Goal: Information Seeking & Learning: Compare options

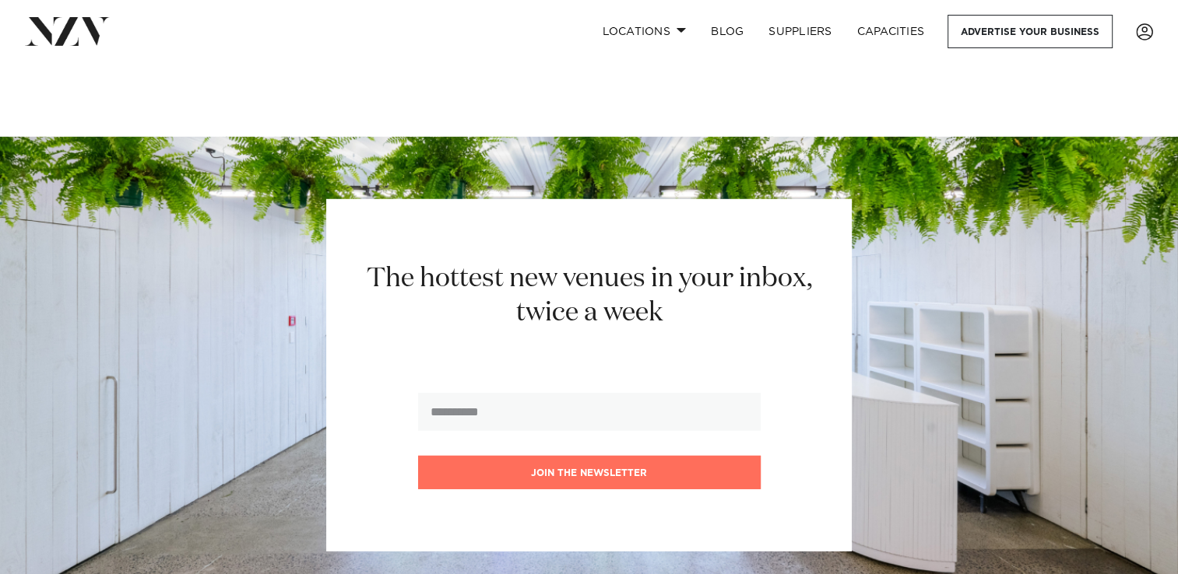
scroll to position [22474, 0]
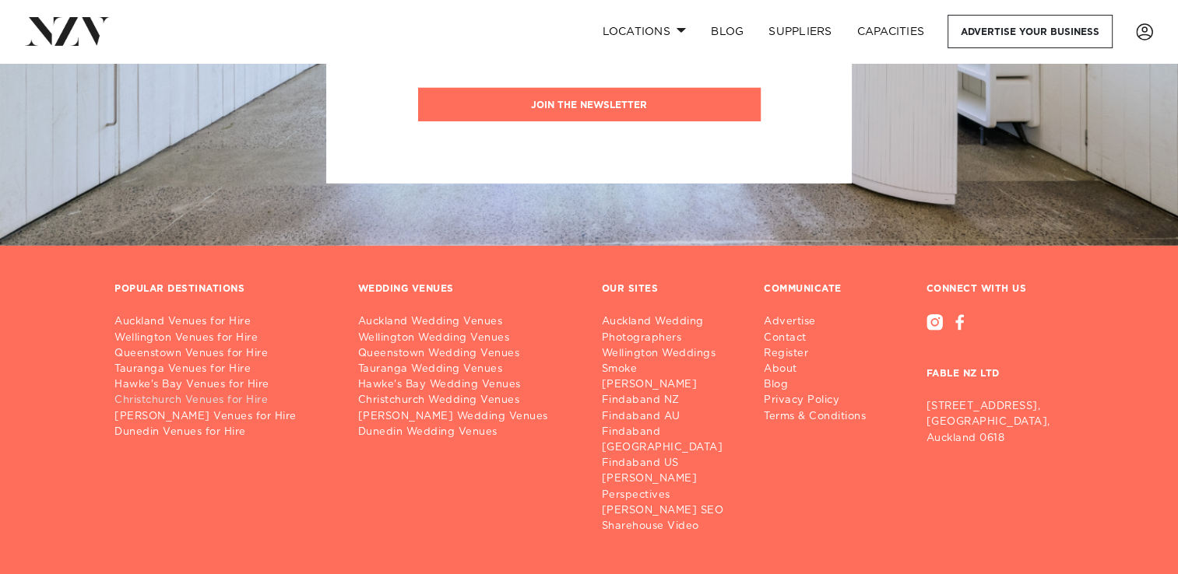
click at [183, 393] on link "Christchurch Venues for Hire" at bounding box center [223, 401] width 219 height 16
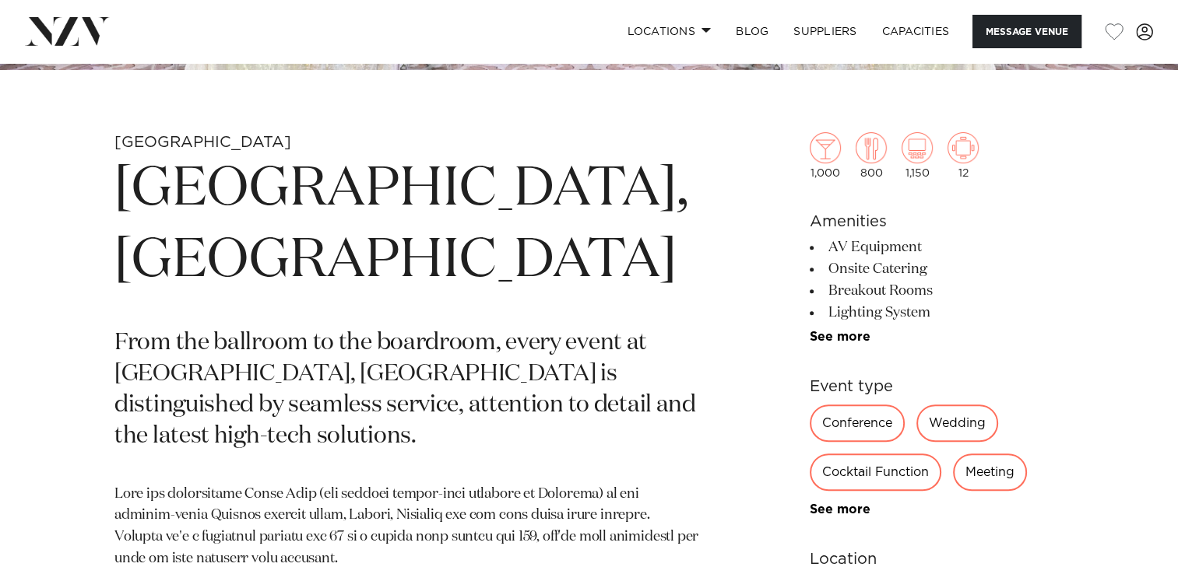
scroll to position [623, 0]
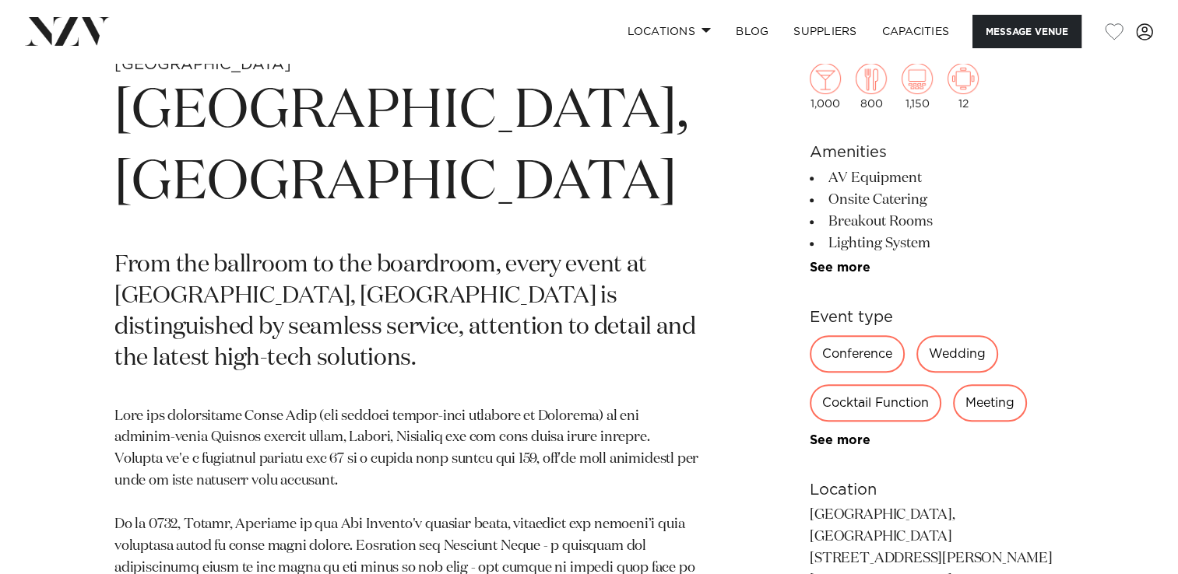
click at [851, 358] on div "Conference" at bounding box center [856, 353] width 95 height 37
click at [850, 349] on div "Conference" at bounding box center [856, 353] width 95 height 37
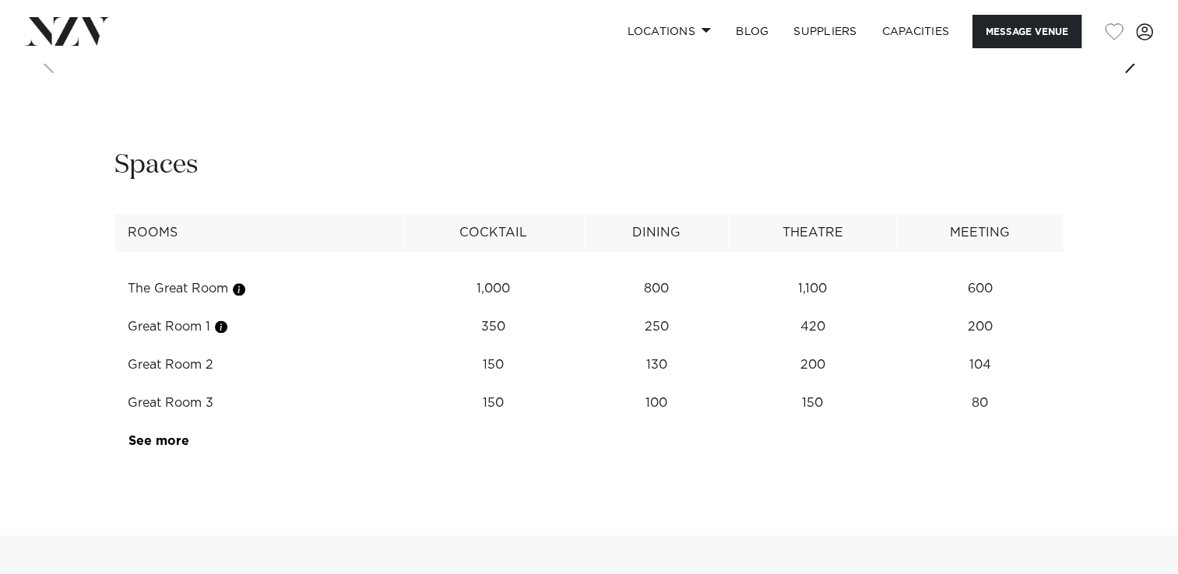
scroll to position [1946, 0]
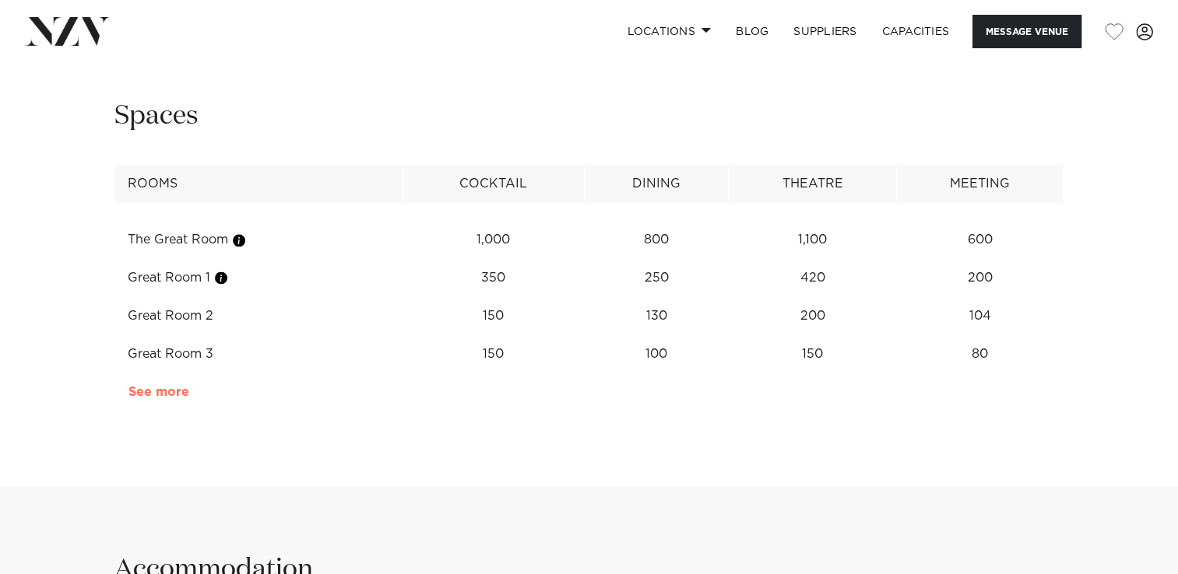
click at [182, 386] on link "See more" at bounding box center [188, 392] width 121 height 12
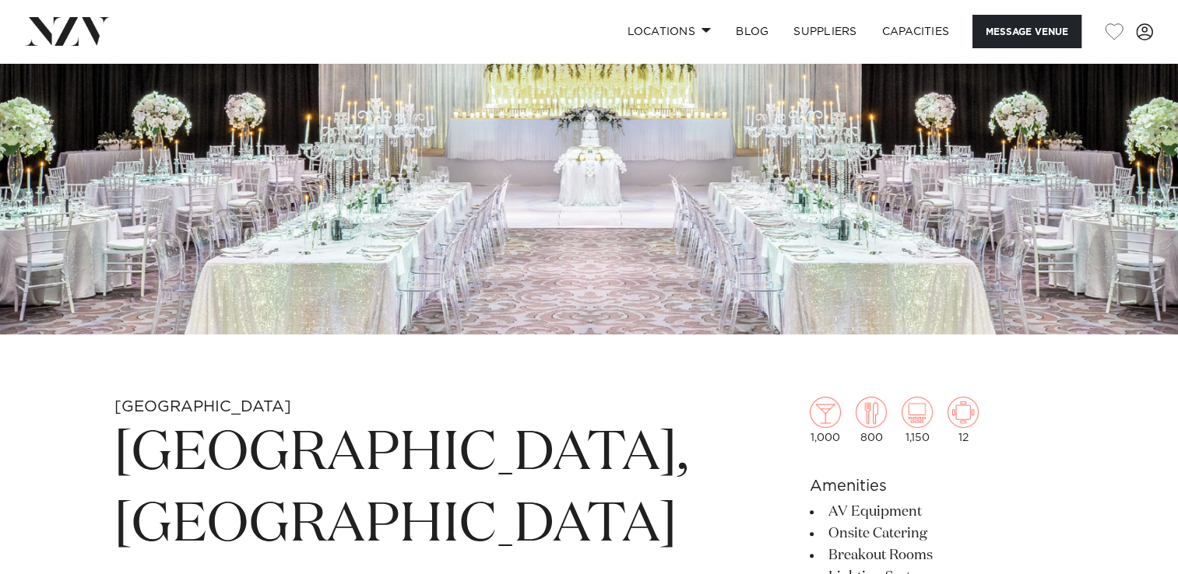
scroll to position [307, 0]
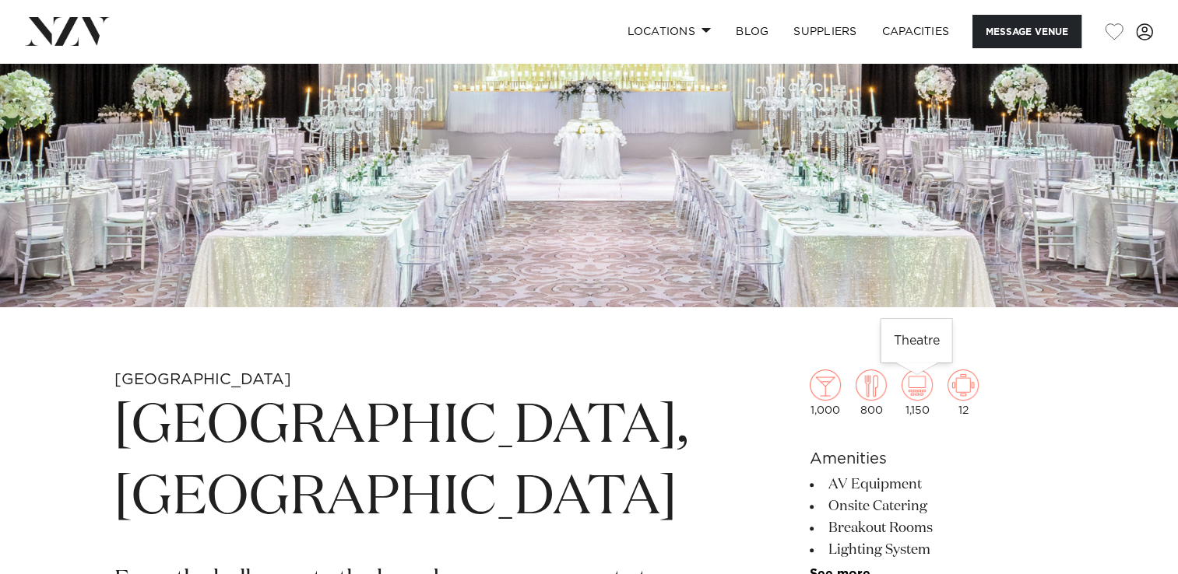
click at [915, 388] on img at bounding box center [916, 385] width 31 height 31
click at [913, 381] on img at bounding box center [916, 385] width 31 height 31
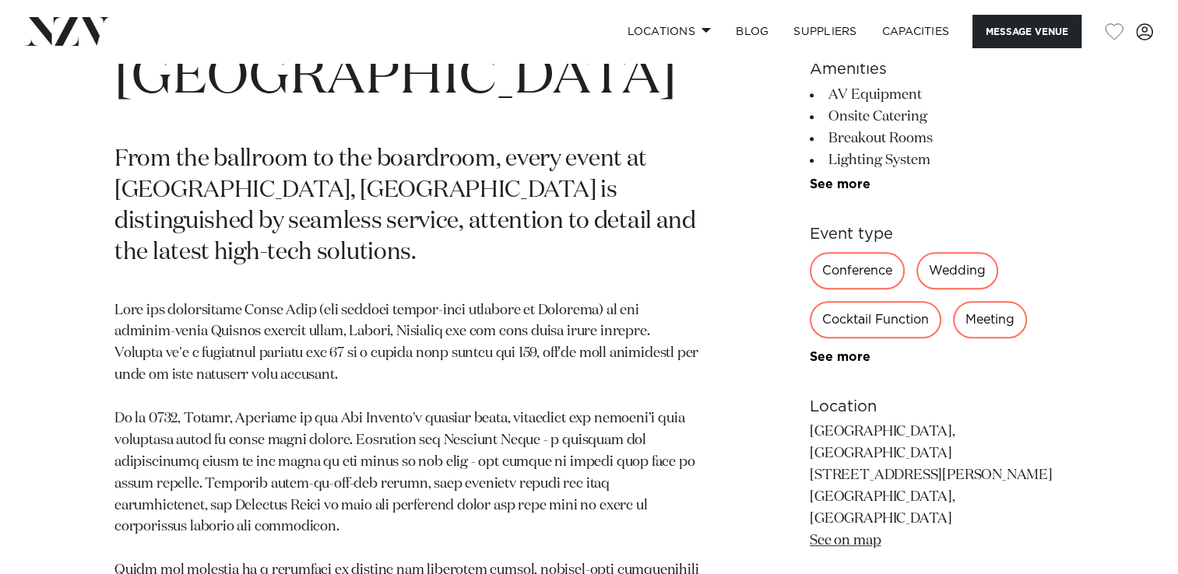
scroll to position [774, 0]
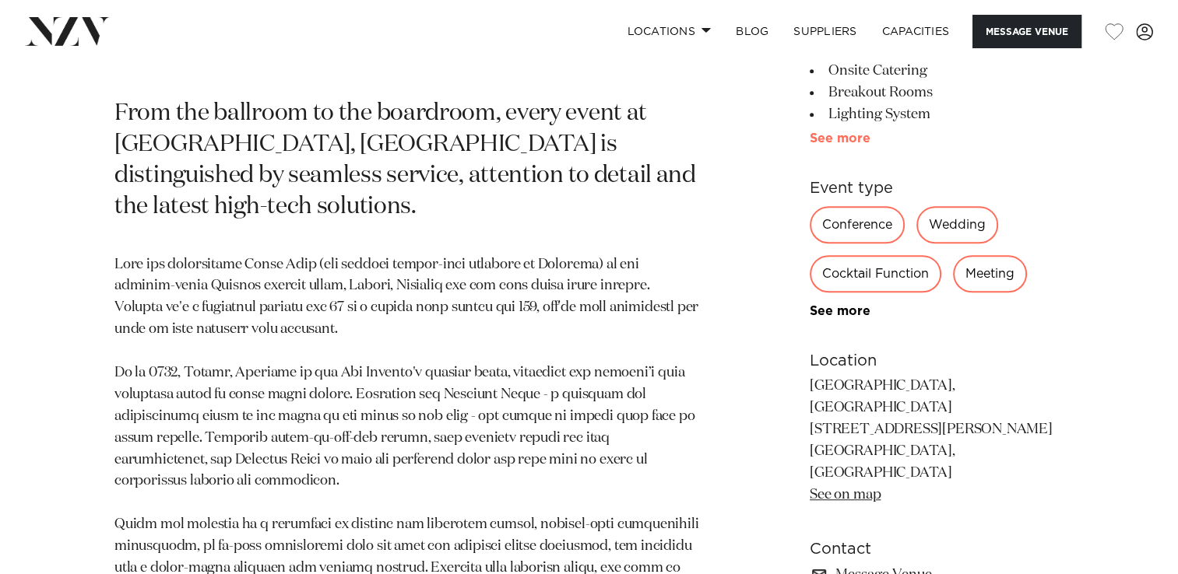
click at [843, 141] on link "See more" at bounding box center [869, 138] width 121 height 12
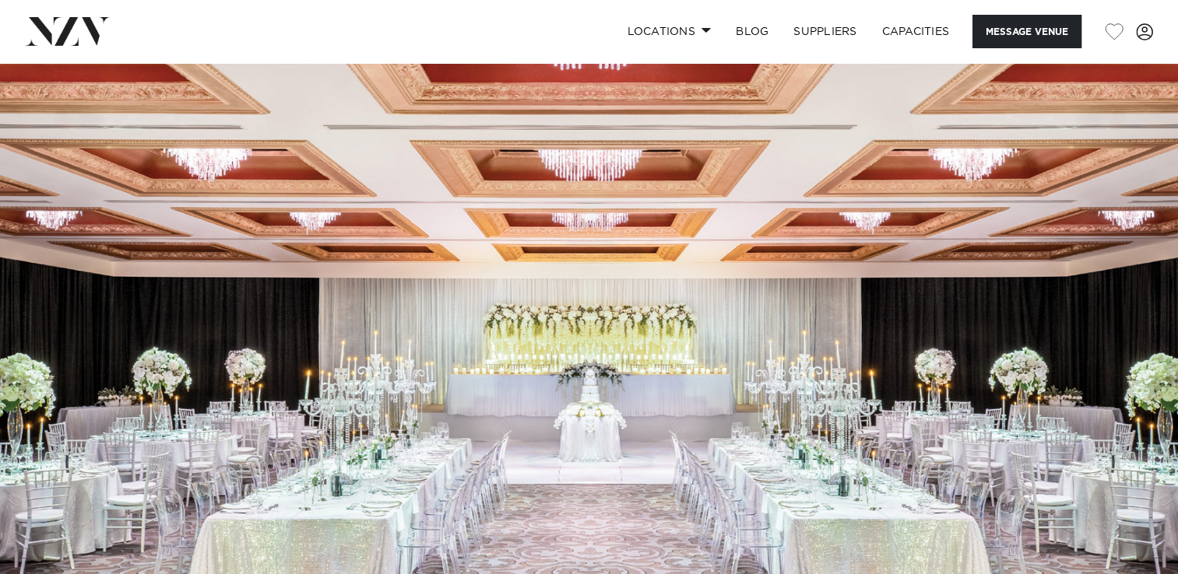
scroll to position [0, 0]
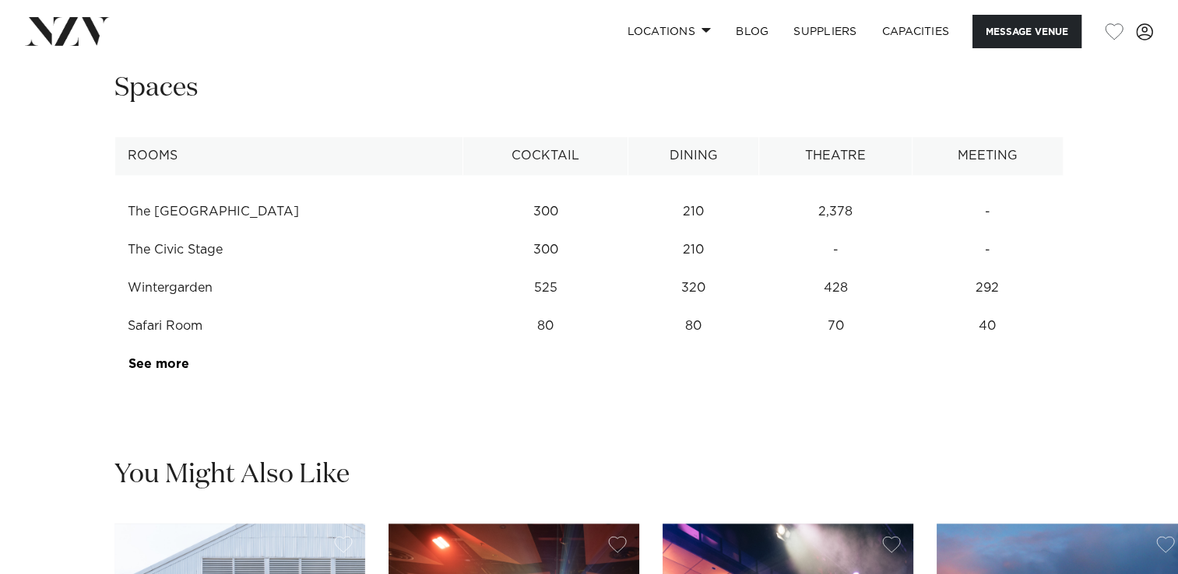
scroll to position [1946, 0]
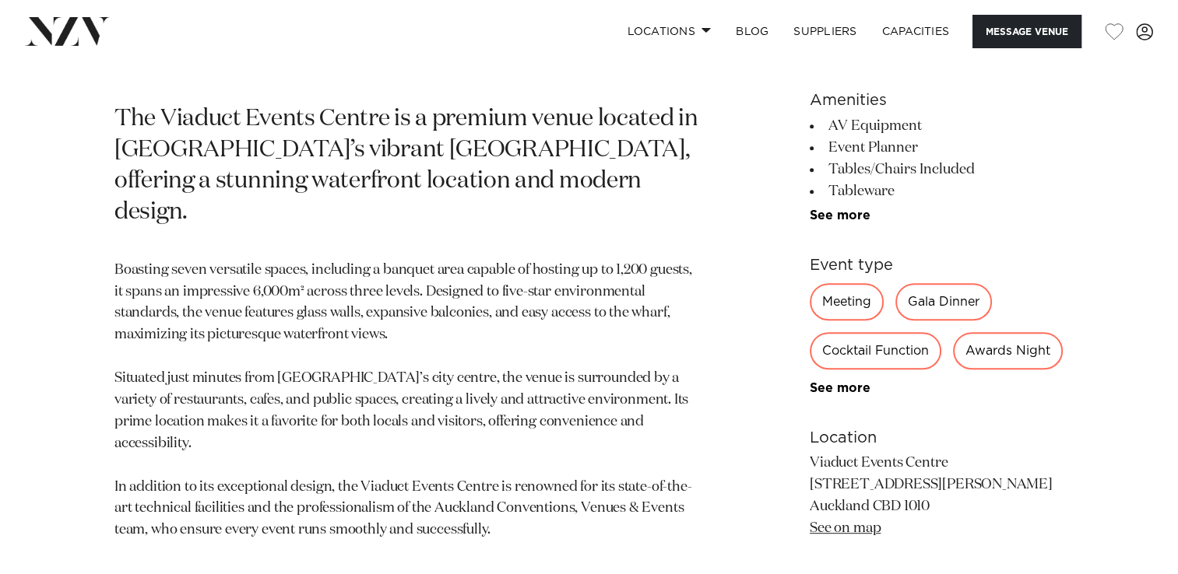
scroll to position [701, 0]
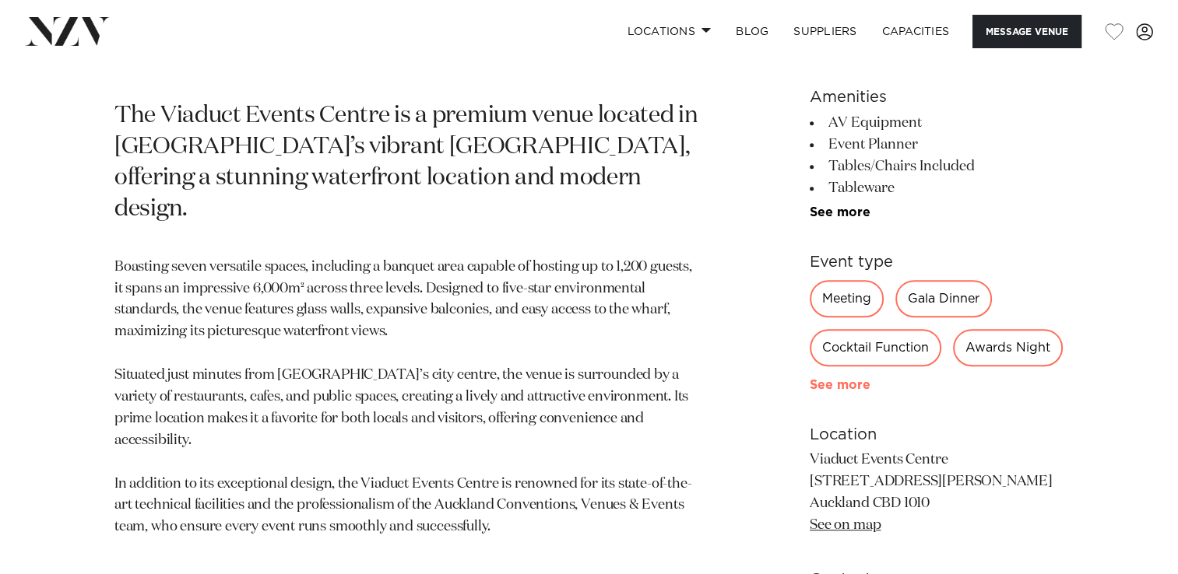
click at [844, 387] on link "See more" at bounding box center [869, 385] width 121 height 12
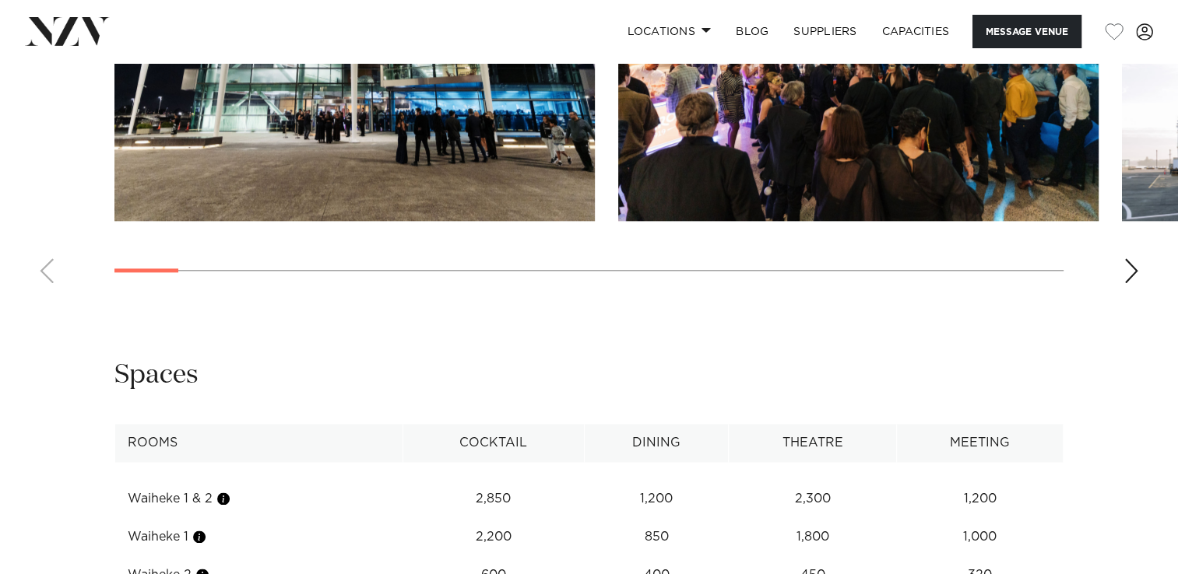
scroll to position [1790, 0]
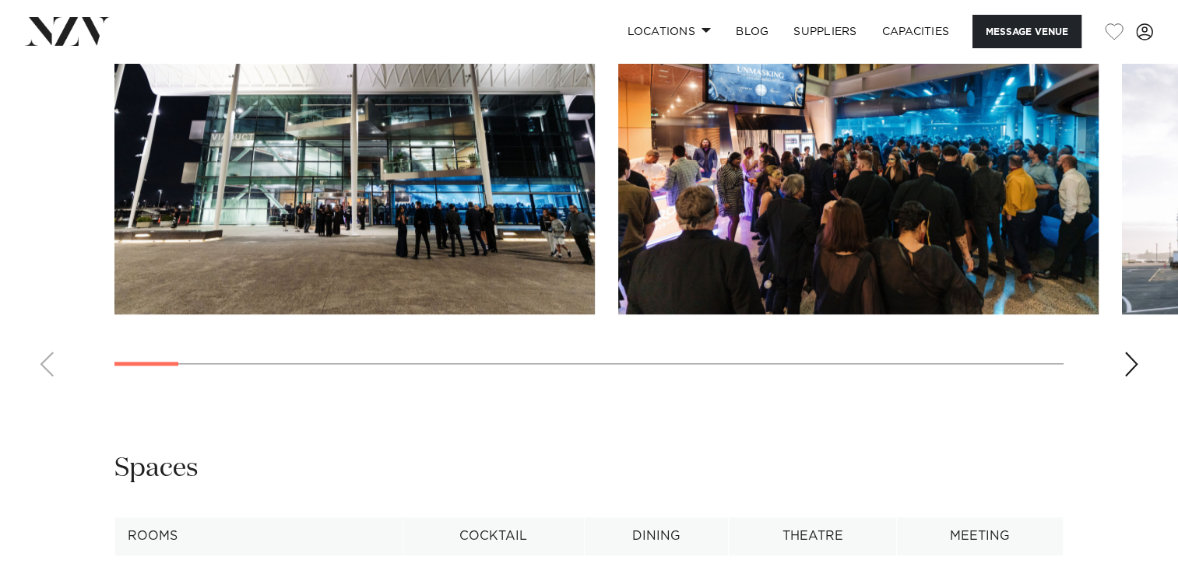
click at [1129, 365] on div "Next slide" at bounding box center [1131, 364] width 16 height 25
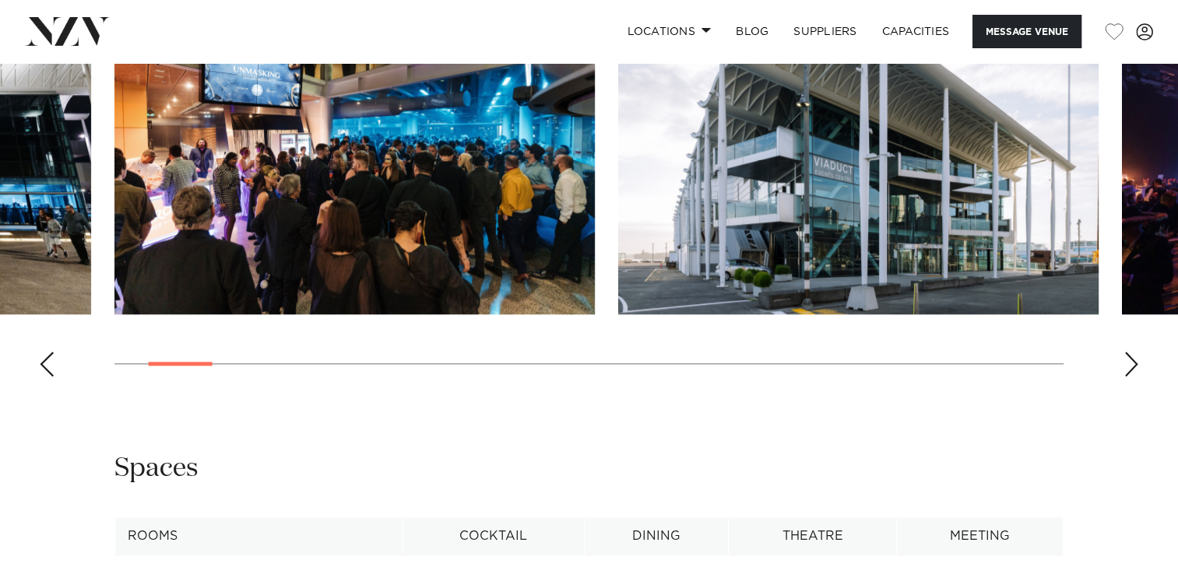
click at [1129, 365] on div "Next slide" at bounding box center [1131, 364] width 16 height 25
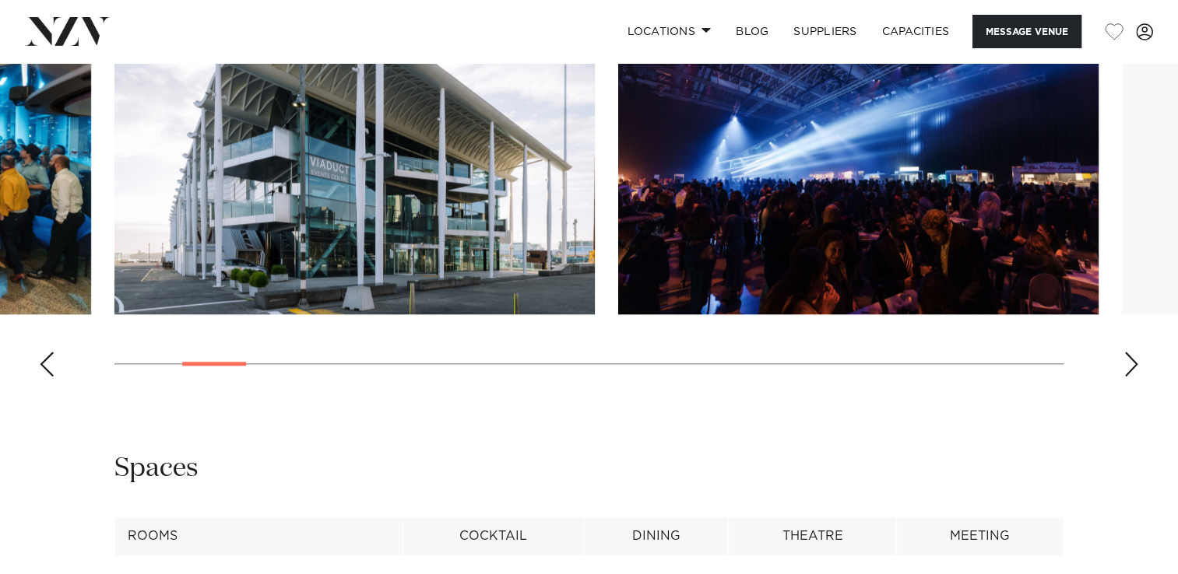
click at [1129, 365] on div "Next slide" at bounding box center [1131, 364] width 16 height 25
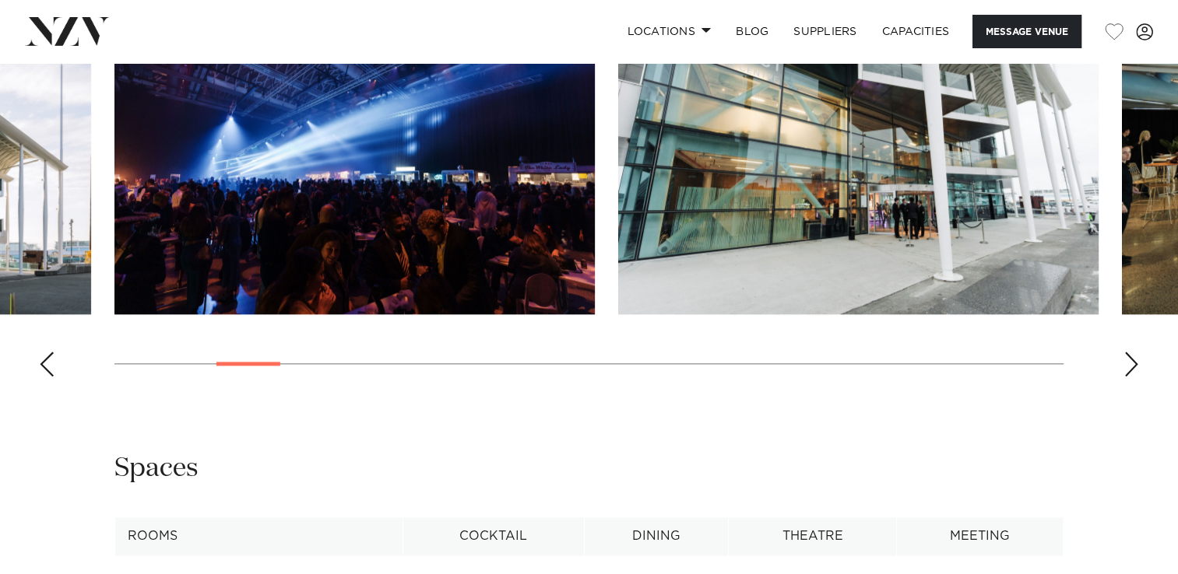
click at [1129, 365] on div "Next slide" at bounding box center [1131, 364] width 16 height 25
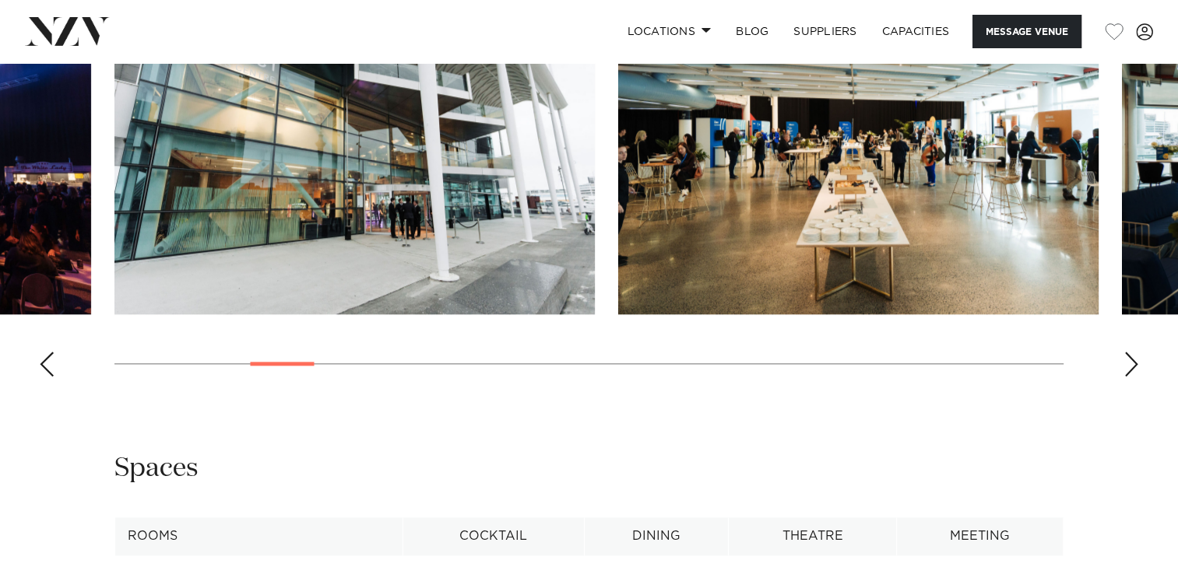
click at [1129, 365] on div "Next slide" at bounding box center [1131, 364] width 16 height 25
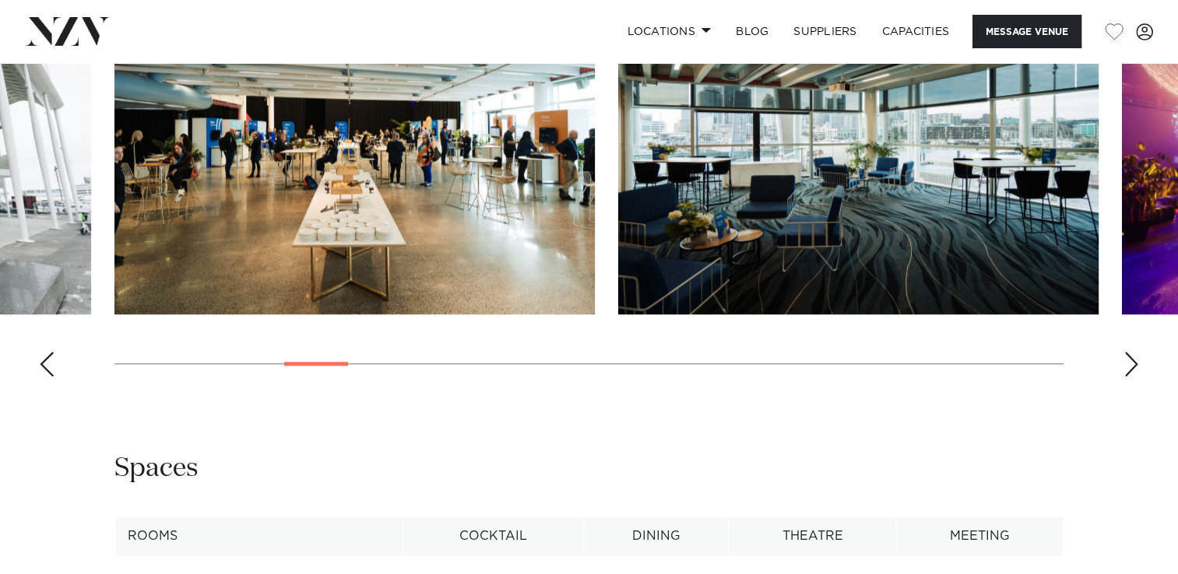
click at [1129, 365] on div "Next slide" at bounding box center [1131, 364] width 16 height 25
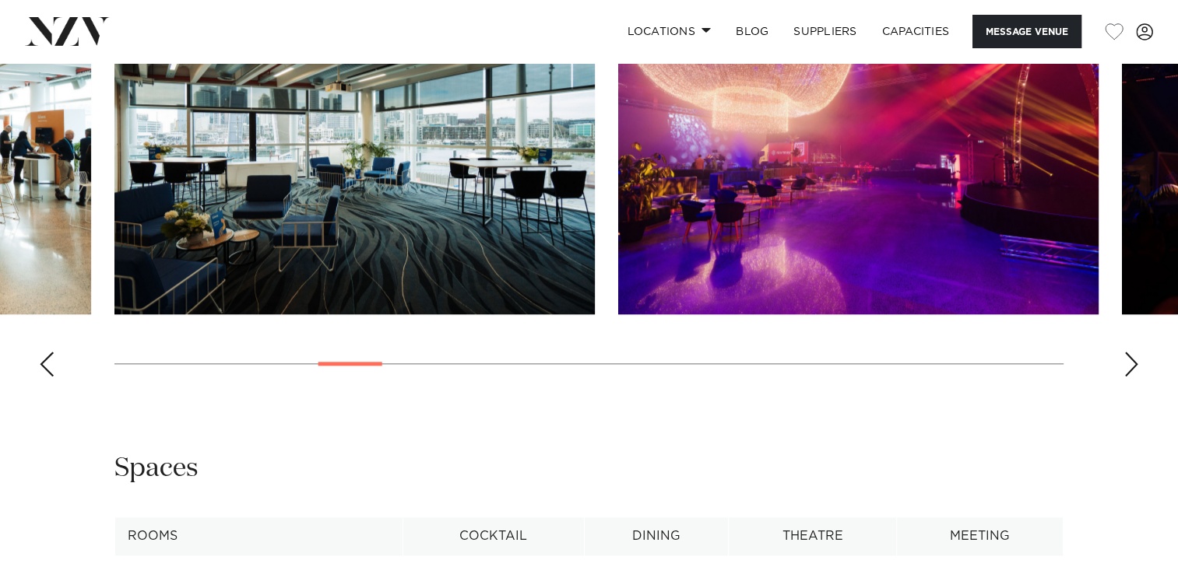
click at [1129, 365] on div "Next slide" at bounding box center [1131, 364] width 16 height 25
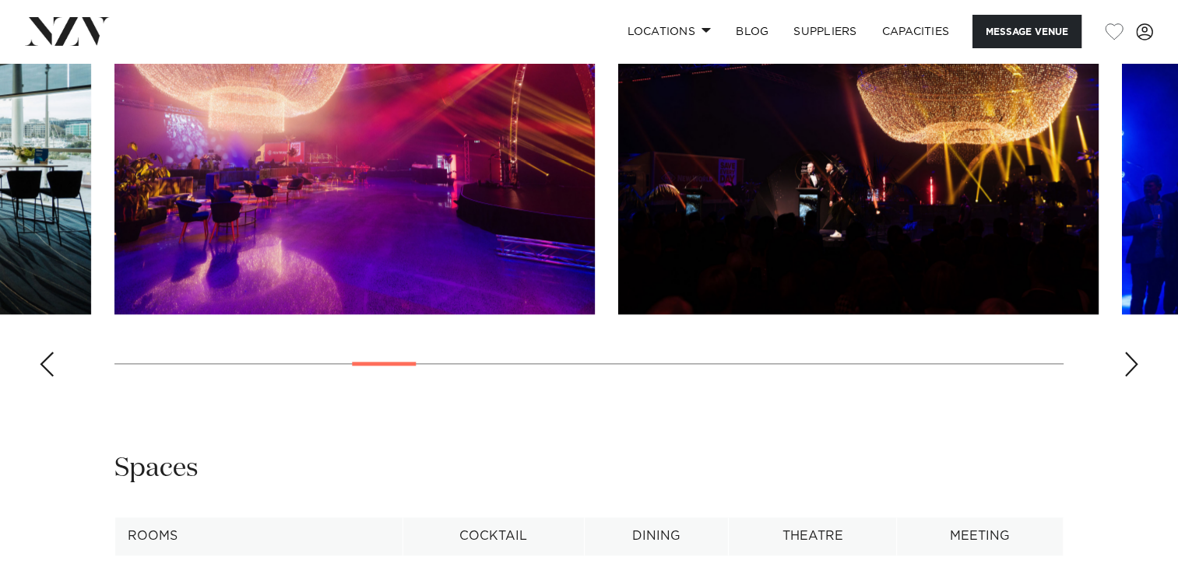
click at [1129, 365] on div "Next slide" at bounding box center [1131, 364] width 16 height 25
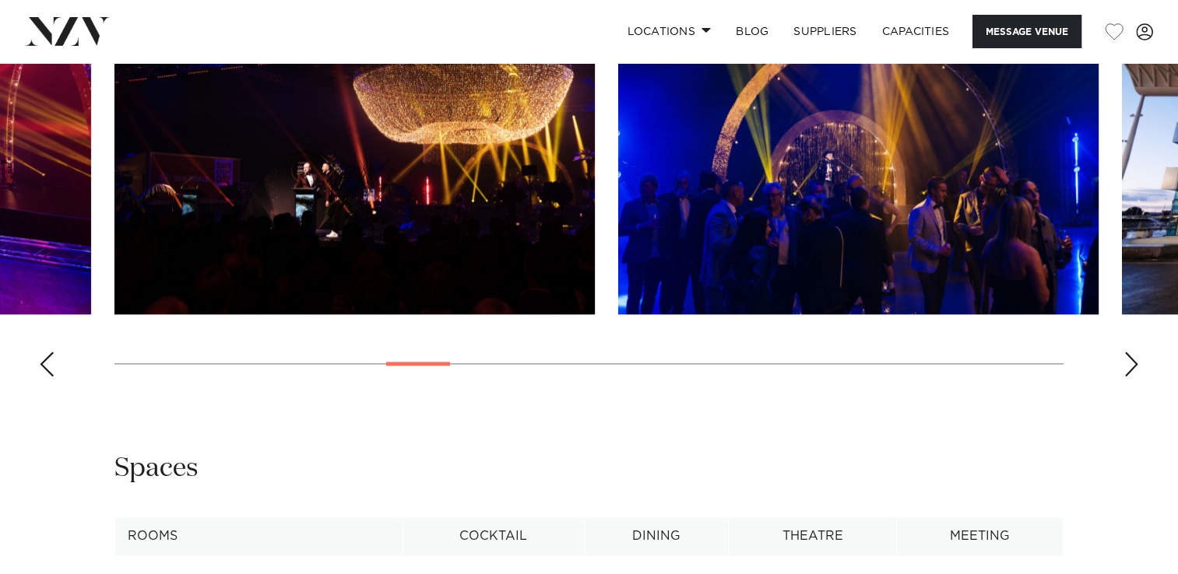
click at [1129, 365] on div "Next slide" at bounding box center [1131, 364] width 16 height 25
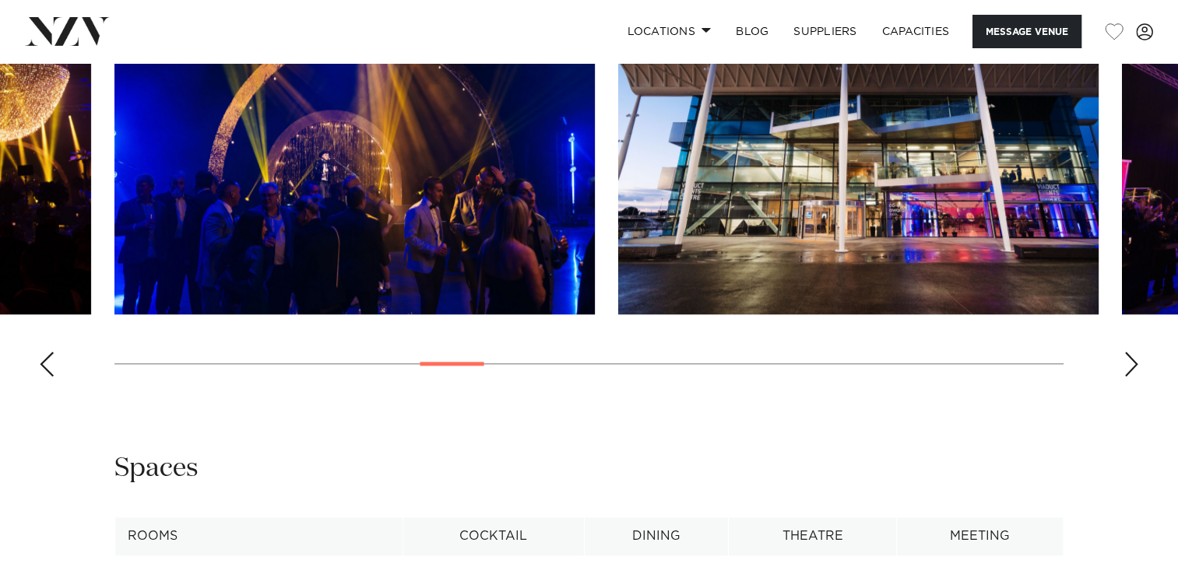
click at [1129, 365] on div "Next slide" at bounding box center [1131, 364] width 16 height 25
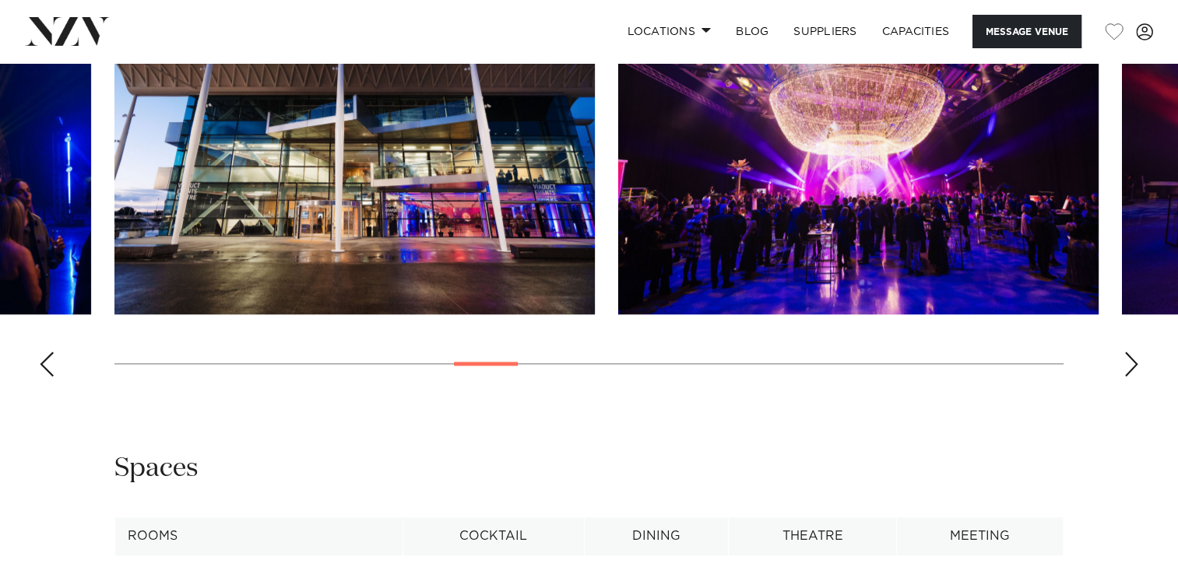
click at [1129, 365] on div "Next slide" at bounding box center [1131, 364] width 16 height 25
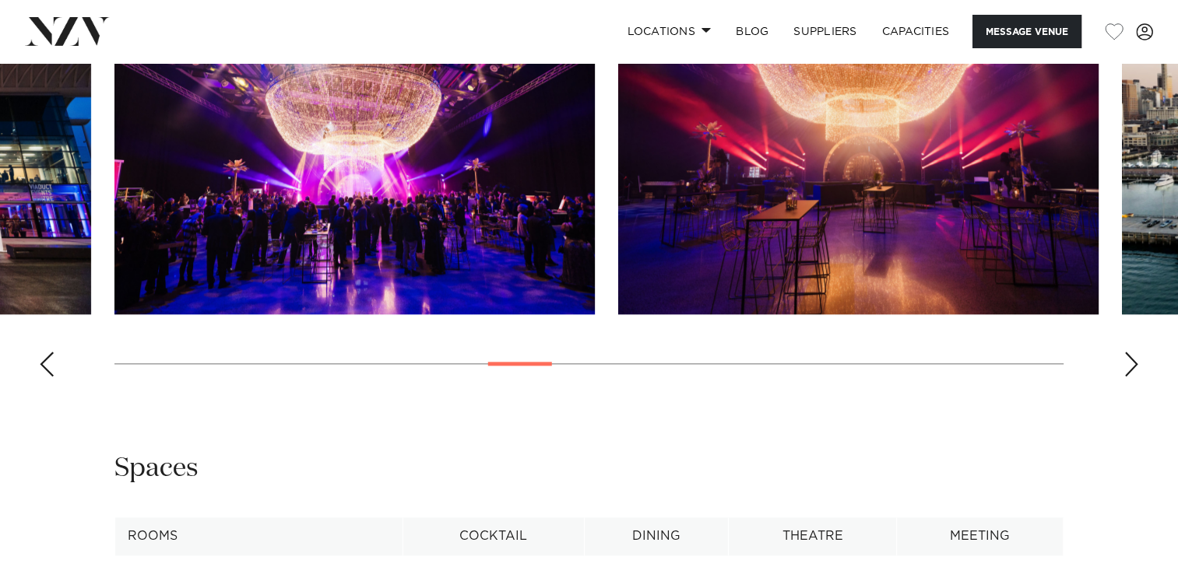
click at [1129, 365] on div "Next slide" at bounding box center [1131, 364] width 16 height 25
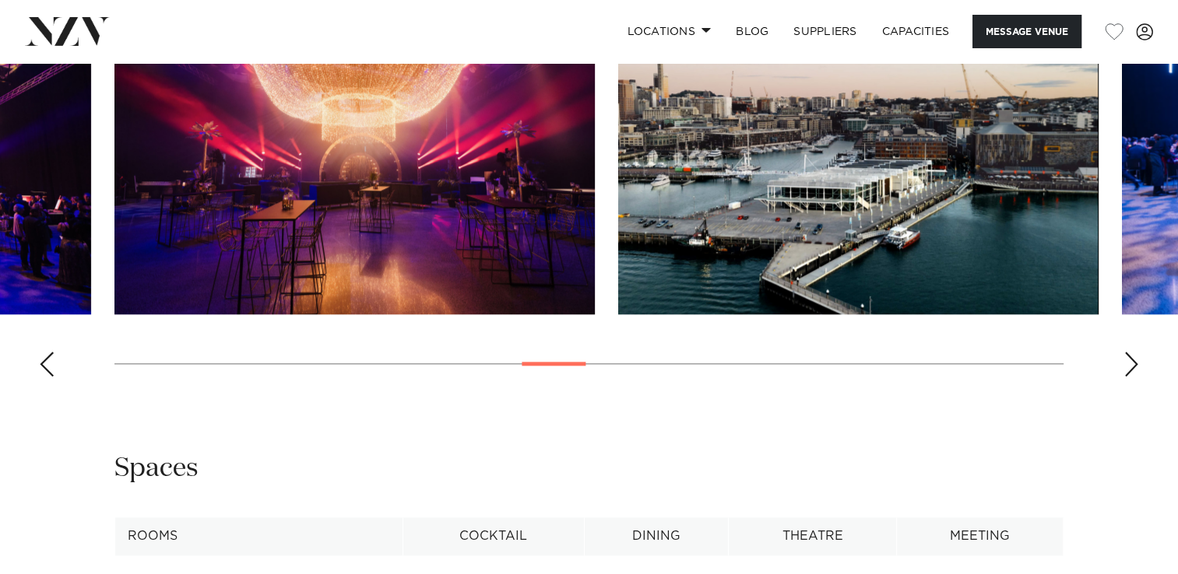
click at [1129, 365] on div "Next slide" at bounding box center [1131, 364] width 16 height 25
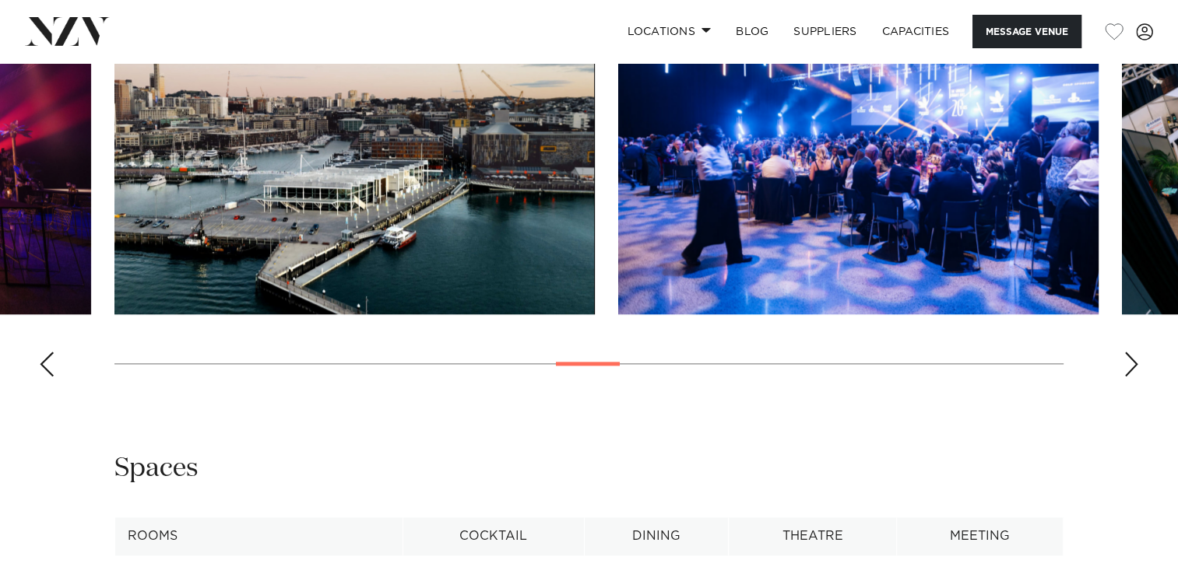
click at [1129, 365] on div "Next slide" at bounding box center [1131, 364] width 16 height 25
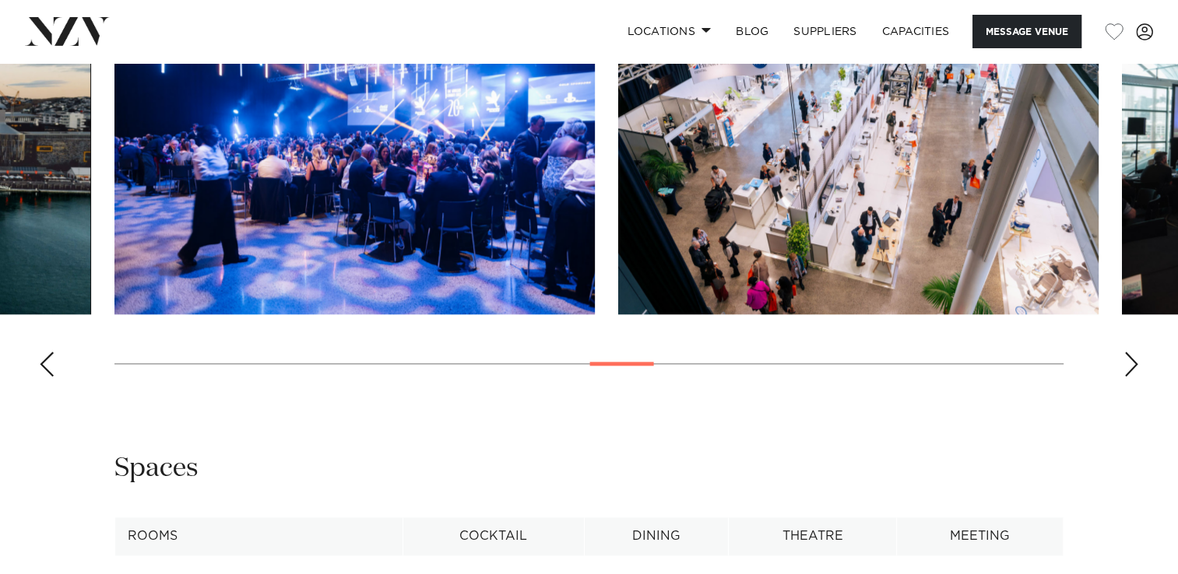
click at [1129, 365] on div "Next slide" at bounding box center [1131, 364] width 16 height 25
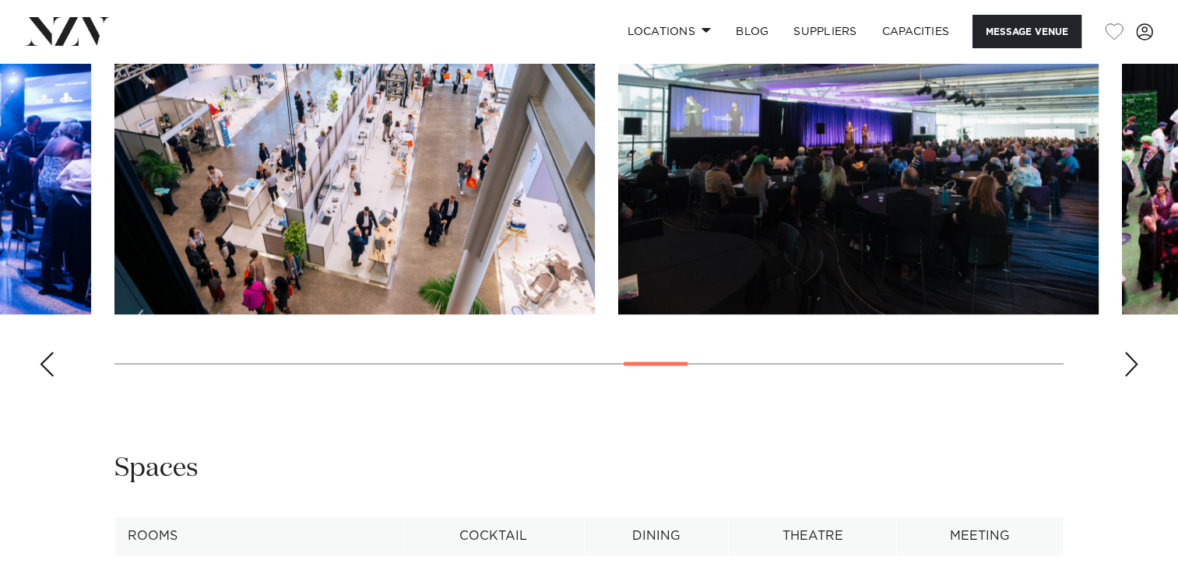
click at [44, 356] on div "Previous slide" at bounding box center [47, 364] width 16 height 25
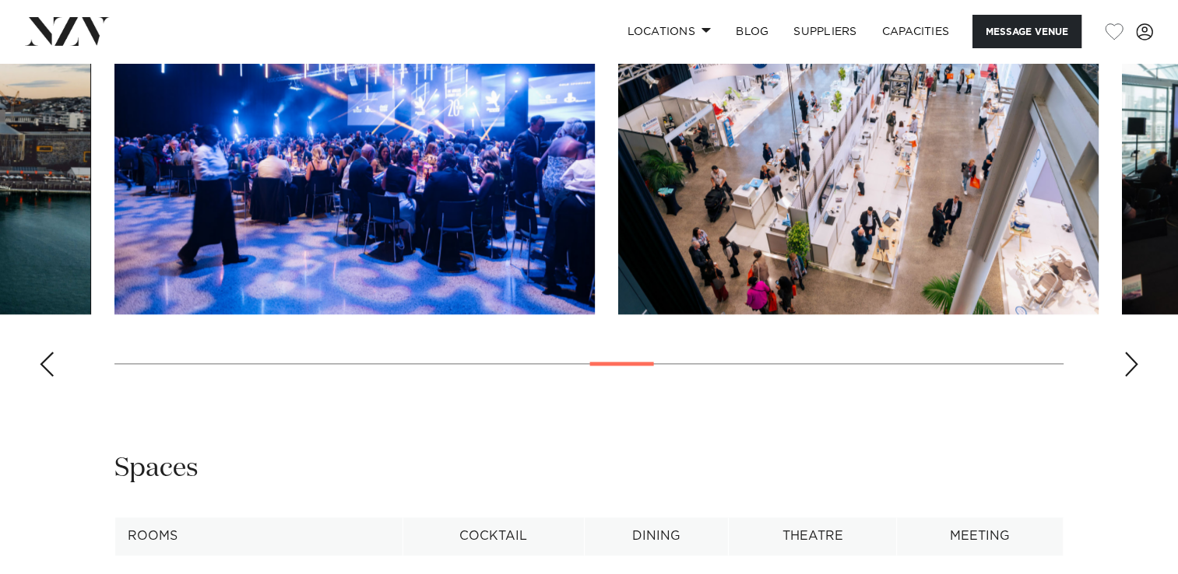
click at [1129, 363] on div "Next slide" at bounding box center [1131, 364] width 16 height 25
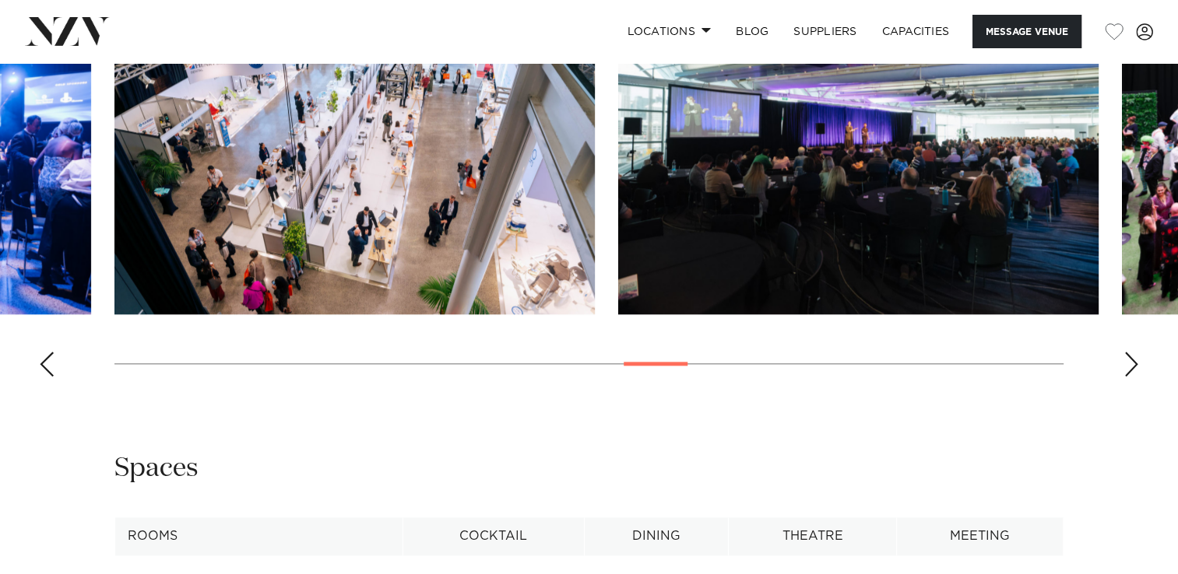
click at [1129, 363] on div "Next slide" at bounding box center [1131, 364] width 16 height 25
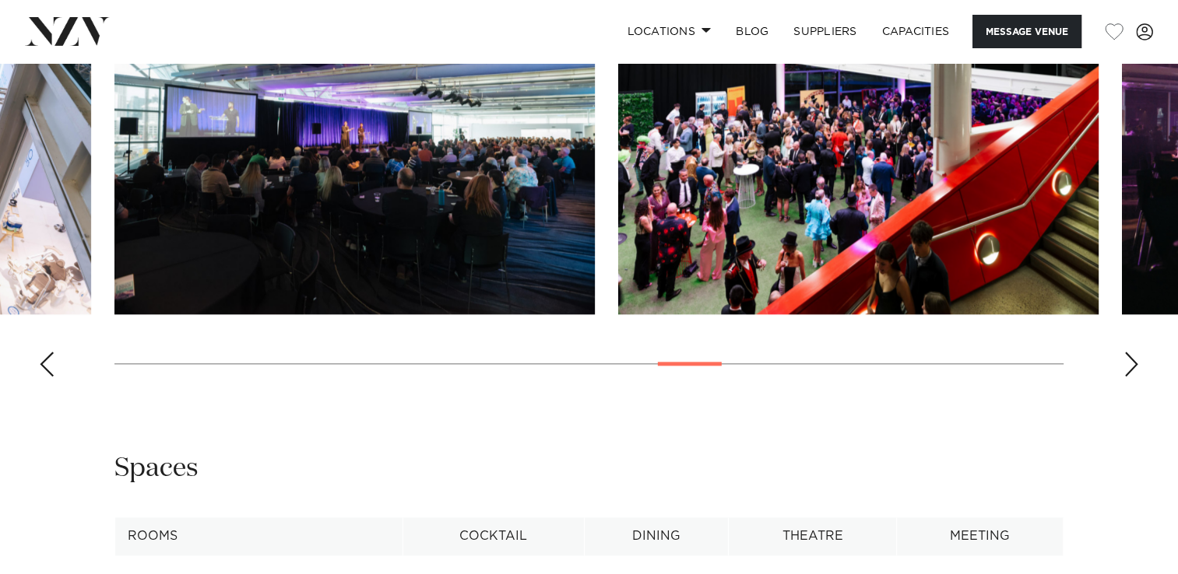
click at [1129, 363] on div "Next slide" at bounding box center [1131, 364] width 16 height 25
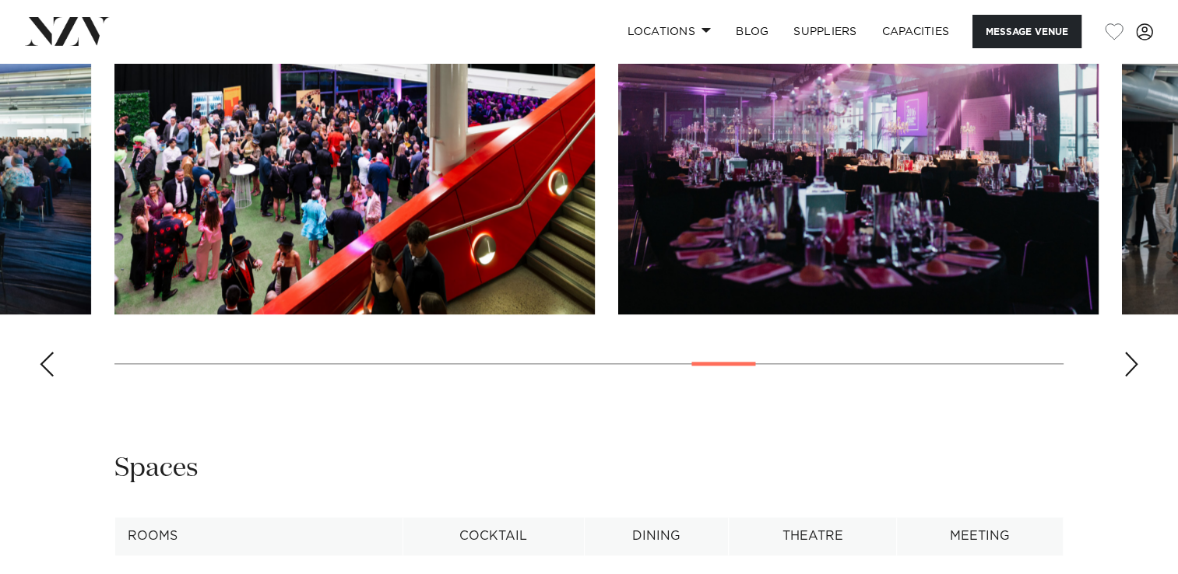
click at [1129, 363] on div "Next slide" at bounding box center [1131, 364] width 16 height 25
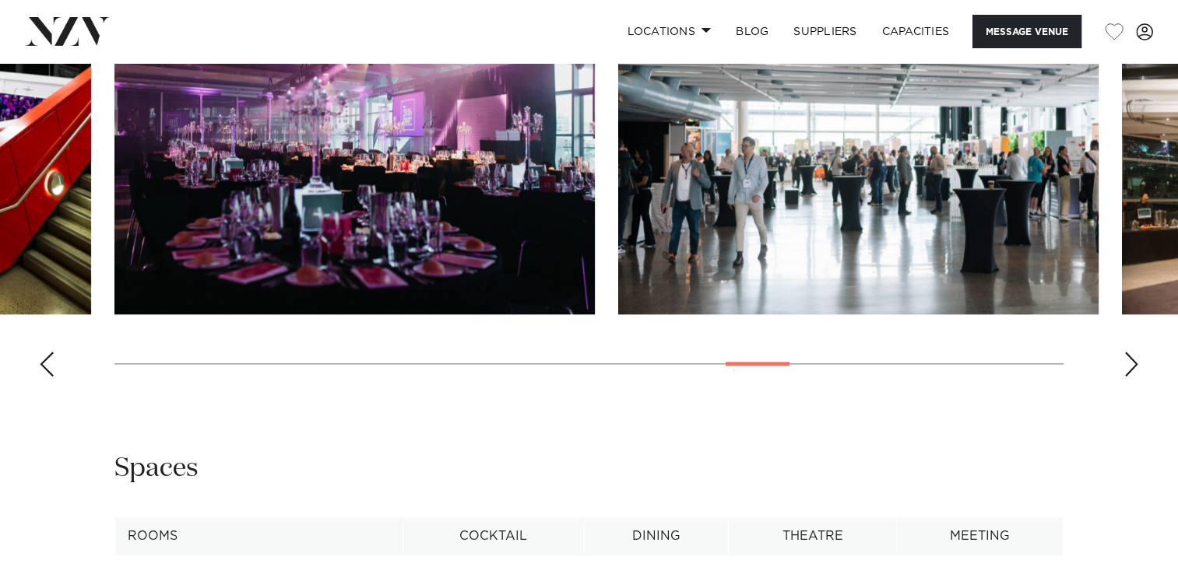
click at [1129, 363] on div "Next slide" at bounding box center [1131, 364] width 16 height 25
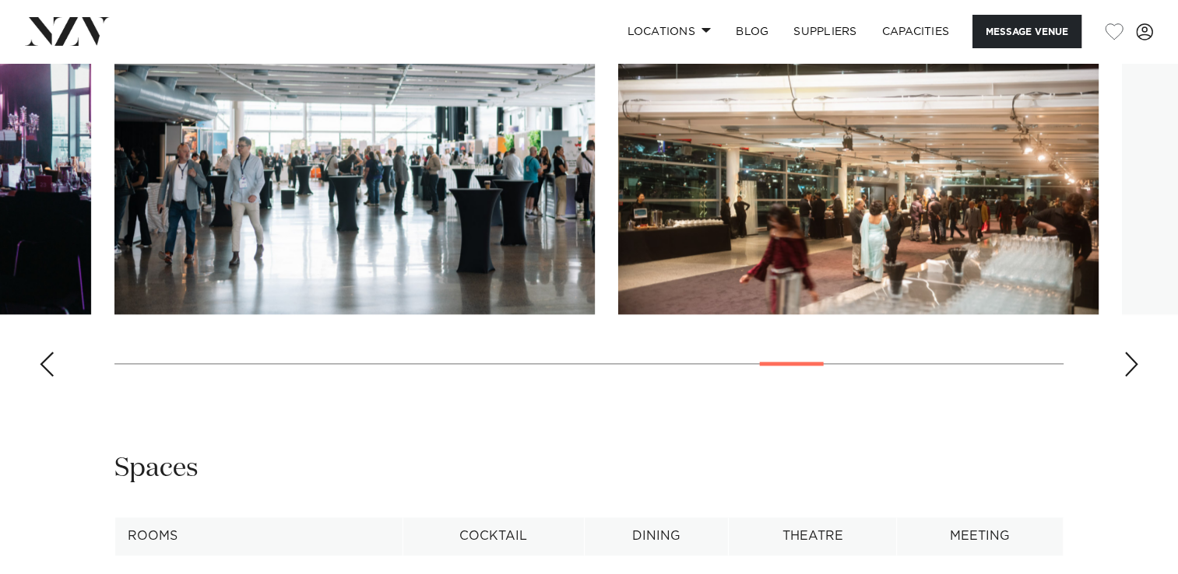
click at [1129, 363] on div "Next slide" at bounding box center [1131, 364] width 16 height 25
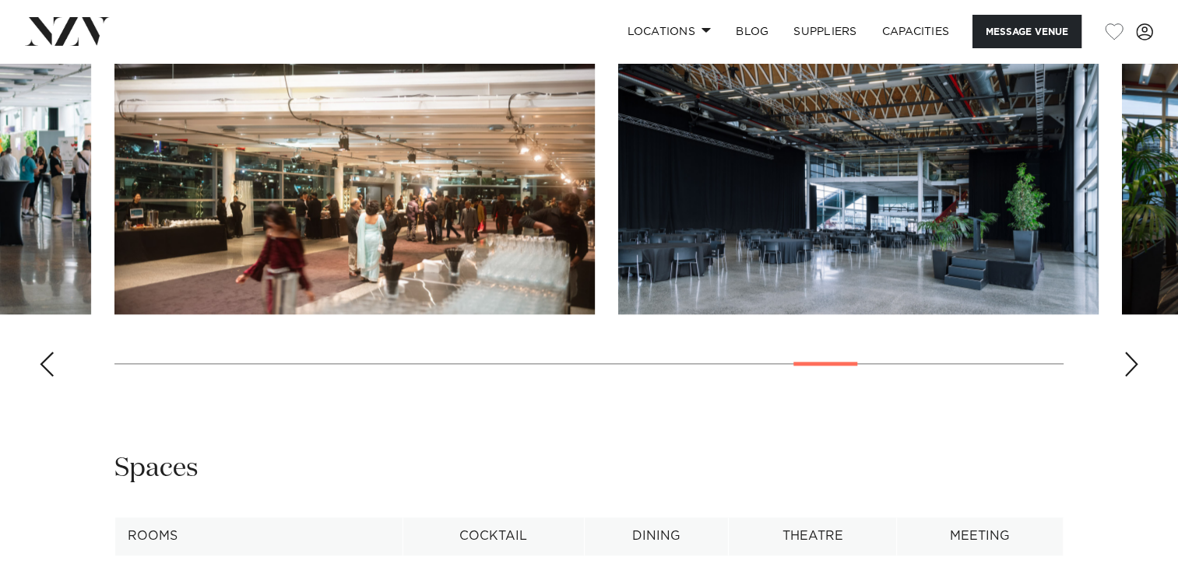
click at [1129, 363] on div "Next slide" at bounding box center [1131, 364] width 16 height 25
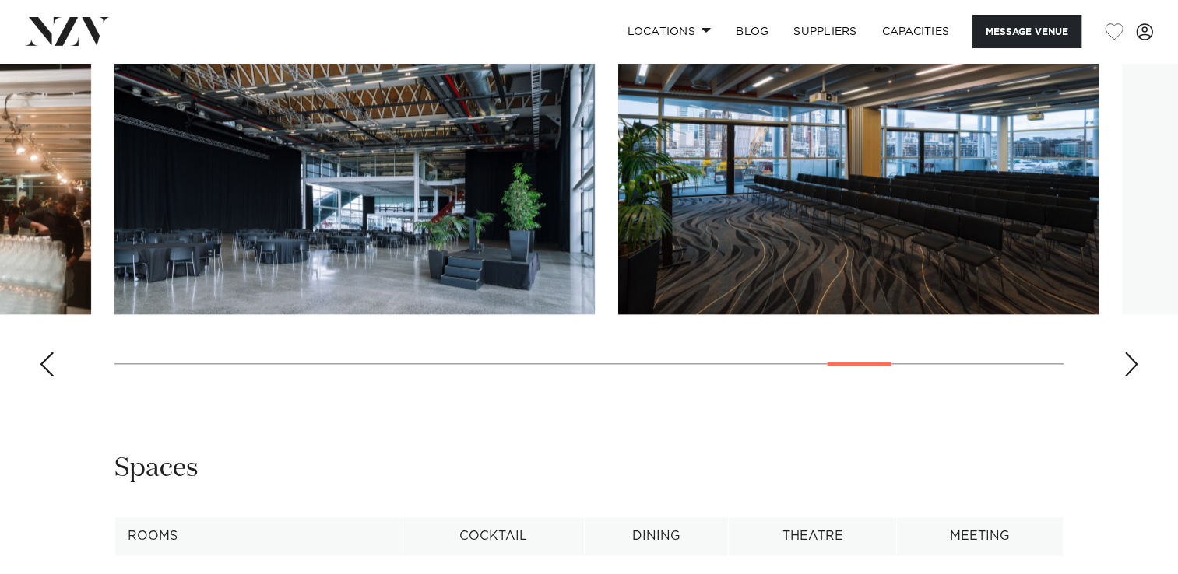
click at [1129, 363] on div "Next slide" at bounding box center [1131, 364] width 16 height 25
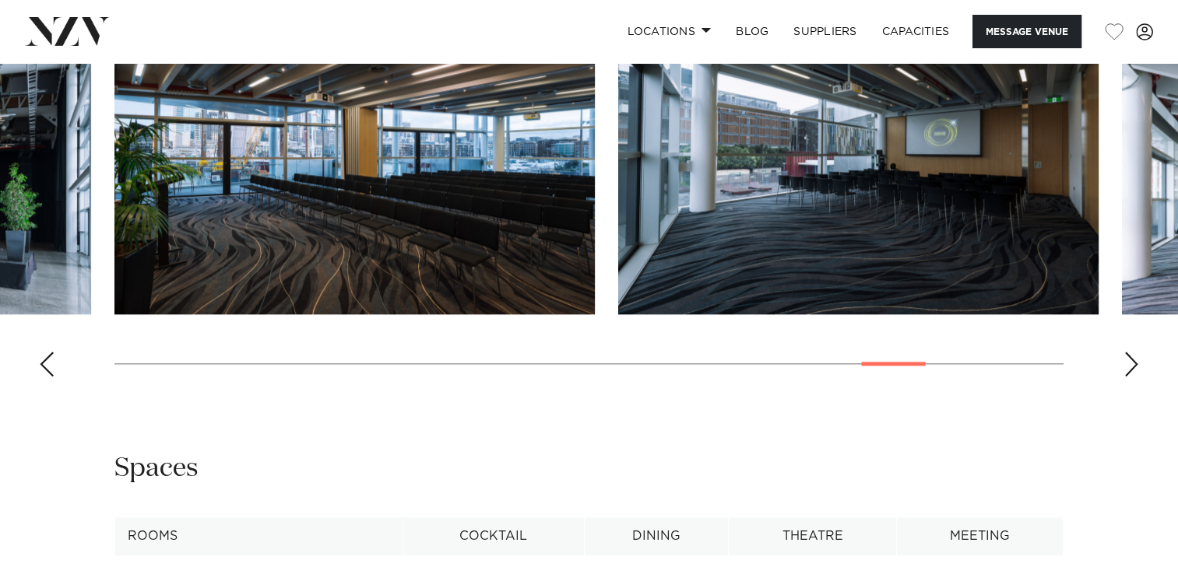
click at [1129, 363] on div "Next slide" at bounding box center [1131, 364] width 16 height 25
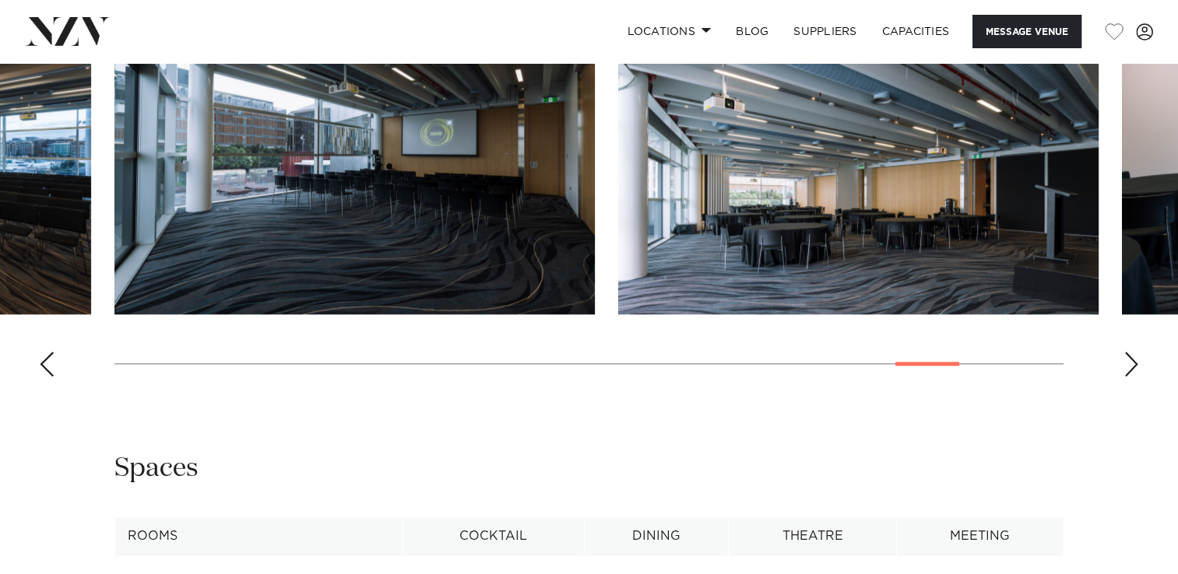
click at [1129, 363] on div "Next slide" at bounding box center [1131, 364] width 16 height 25
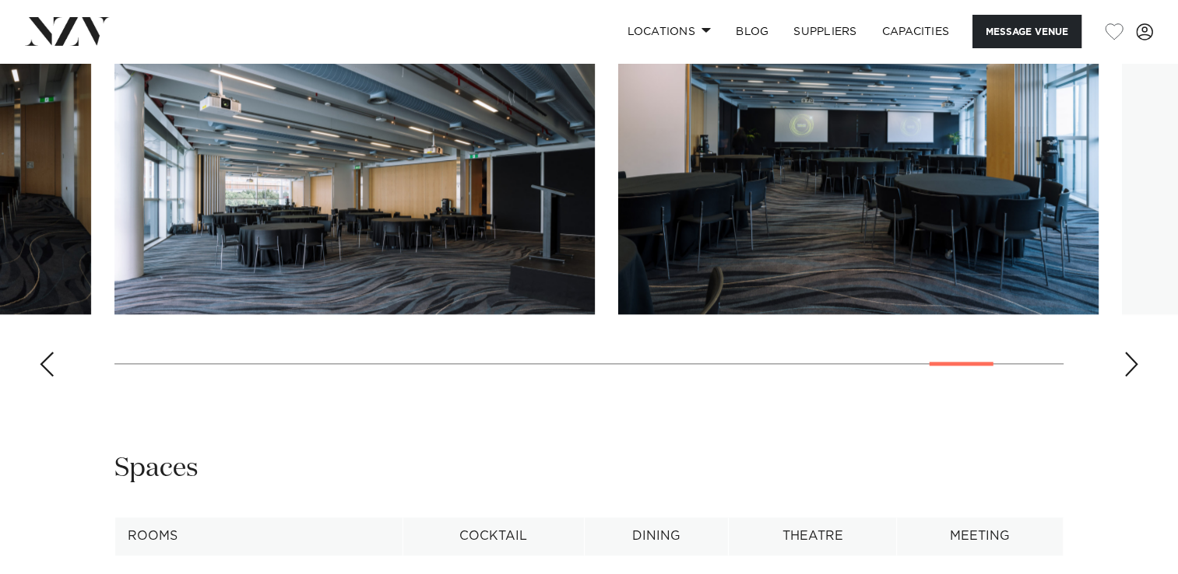
click at [1129, 363] on div "Next slide" at bounding box center [1131, 364] width 16 height 25
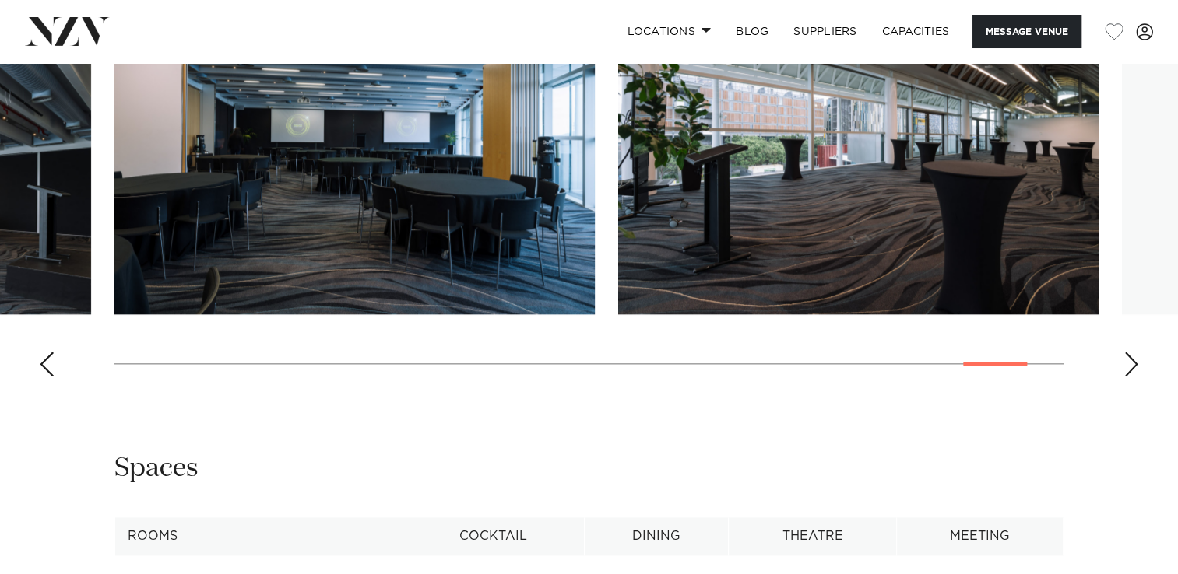
click at [1131, 366] on div "Next slide" at bounding box center [1131, 364] width 16 height 25
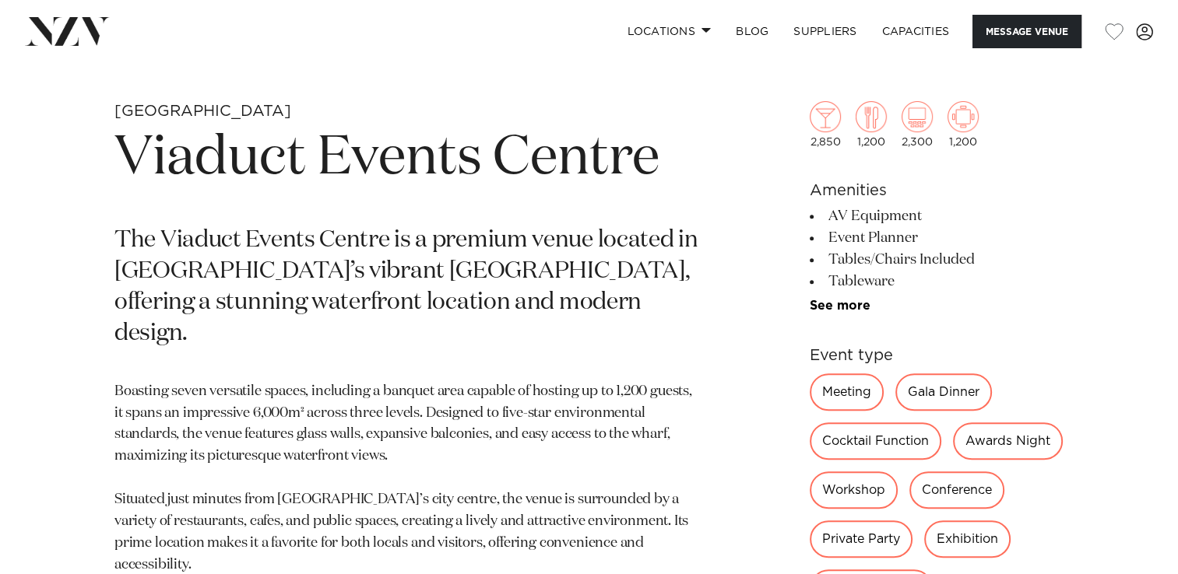
scroll to position [467, 0]
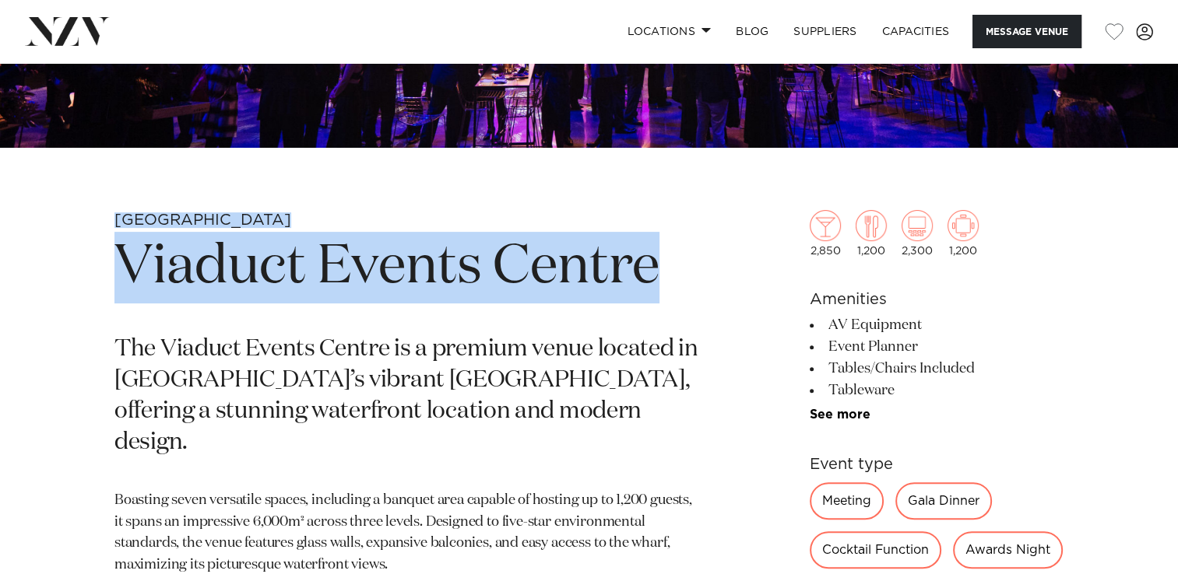
drag, startPoint x: 115, startPoint y: 214, endPoint x: 656, endPoint y: 260, distance: 542.9
copy section "Auckland Viaduct Events Centre"
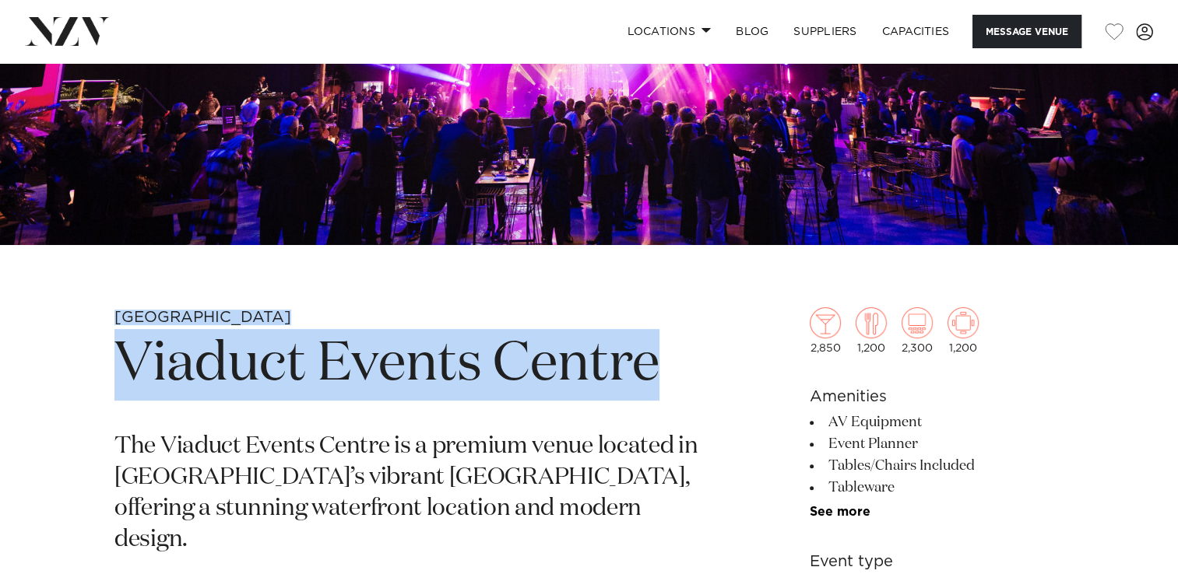
scroll to position [389, 0]
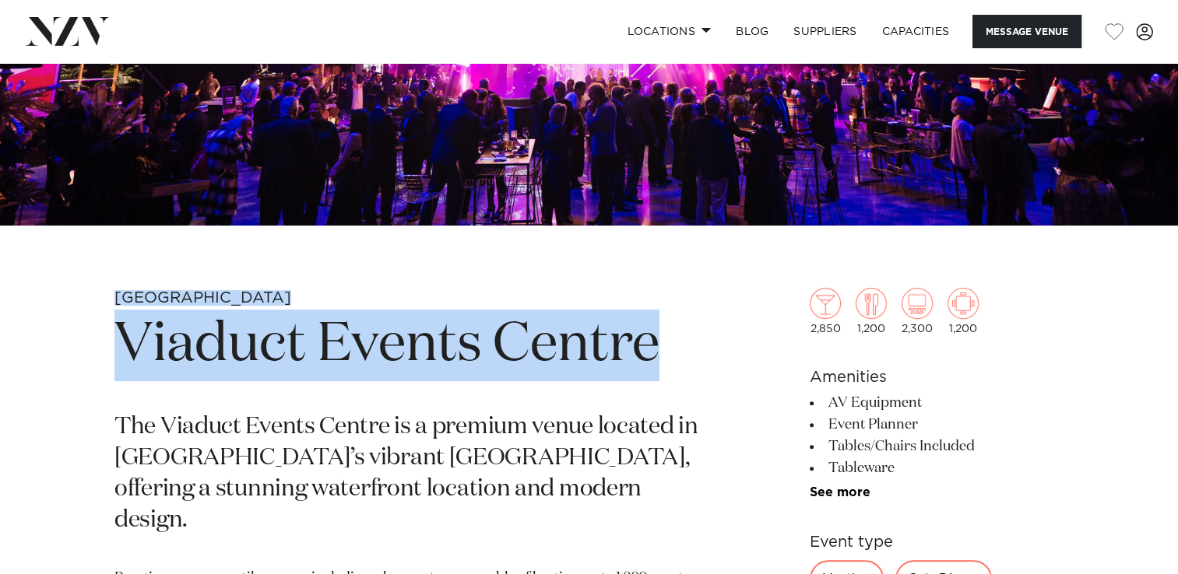
copy section "Auckland Viaduct Events Centre"
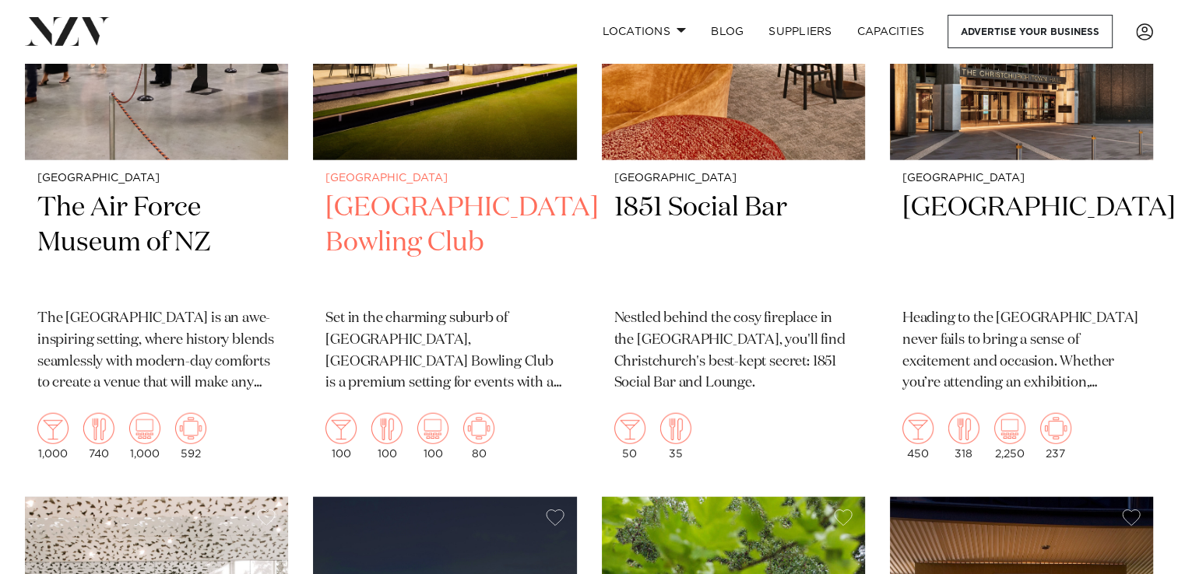
scroll to position [3624, 0]
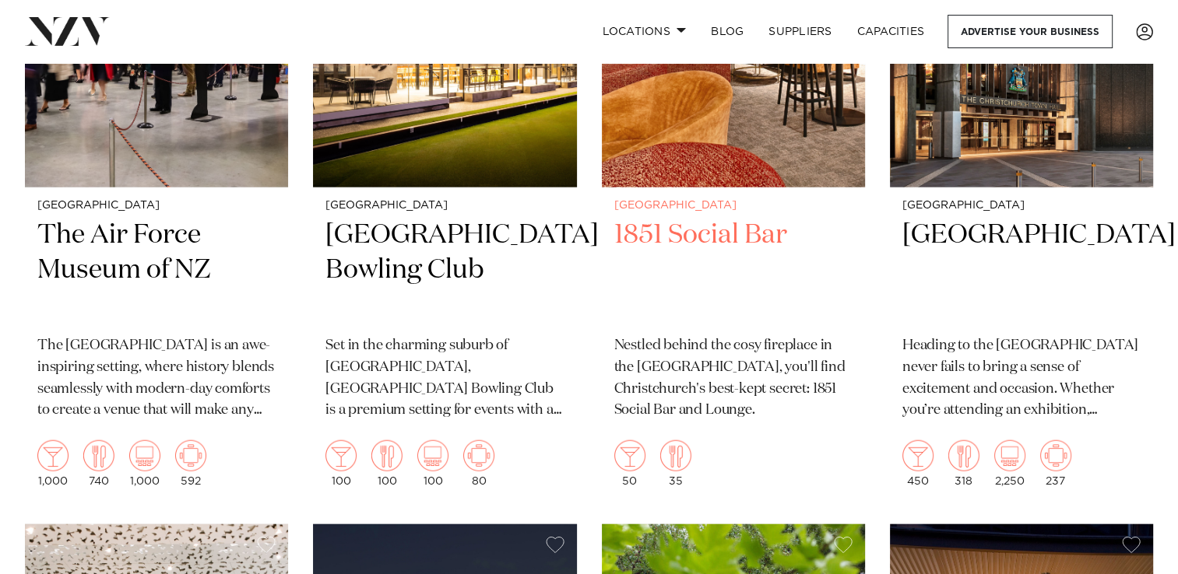
drag, startPoint x: 992, startPoint y: 240, endPoint x: 813, endPoint y: 270, distance: 181.6
click at [813, 270] on h2 "1851 Social Bar" at bounding box center [733, 270] width 238 height 105
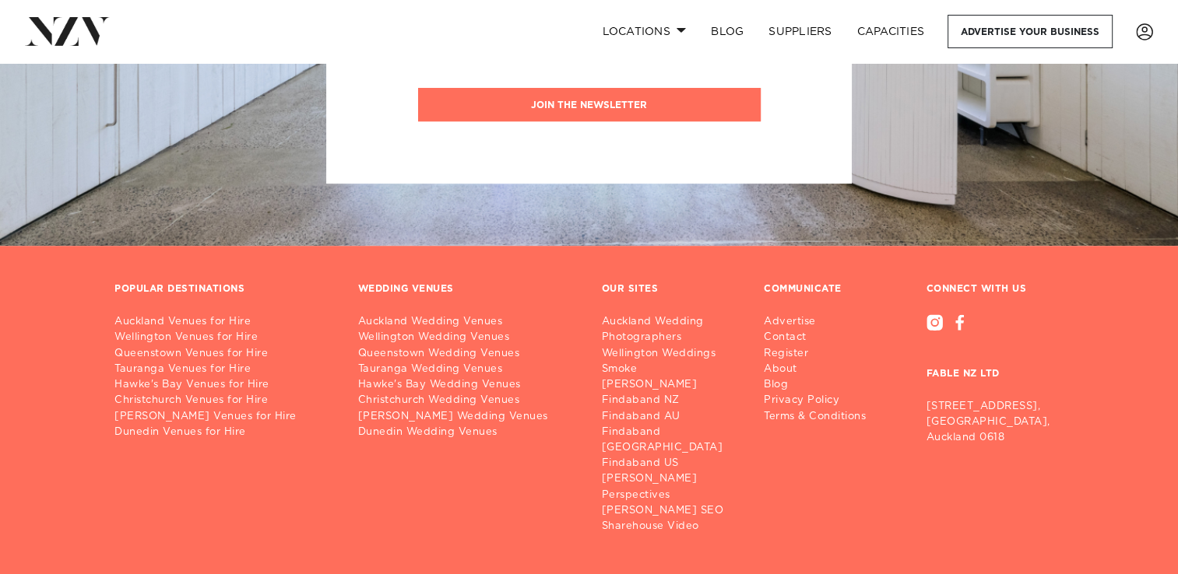
scroll to position [22474, 0]
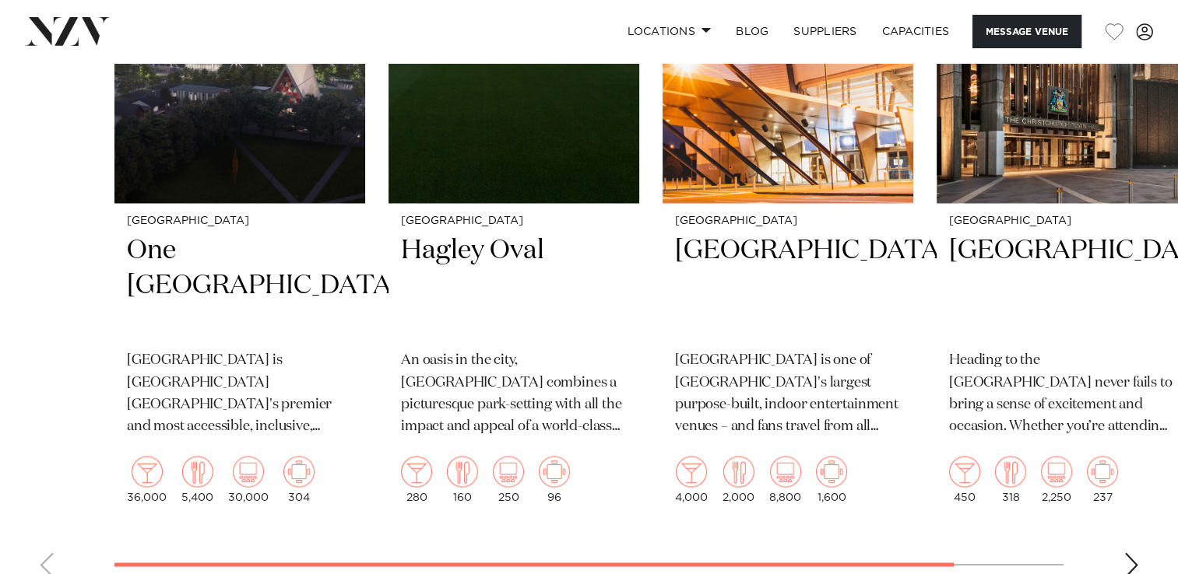
scroll to position [2569, 0]
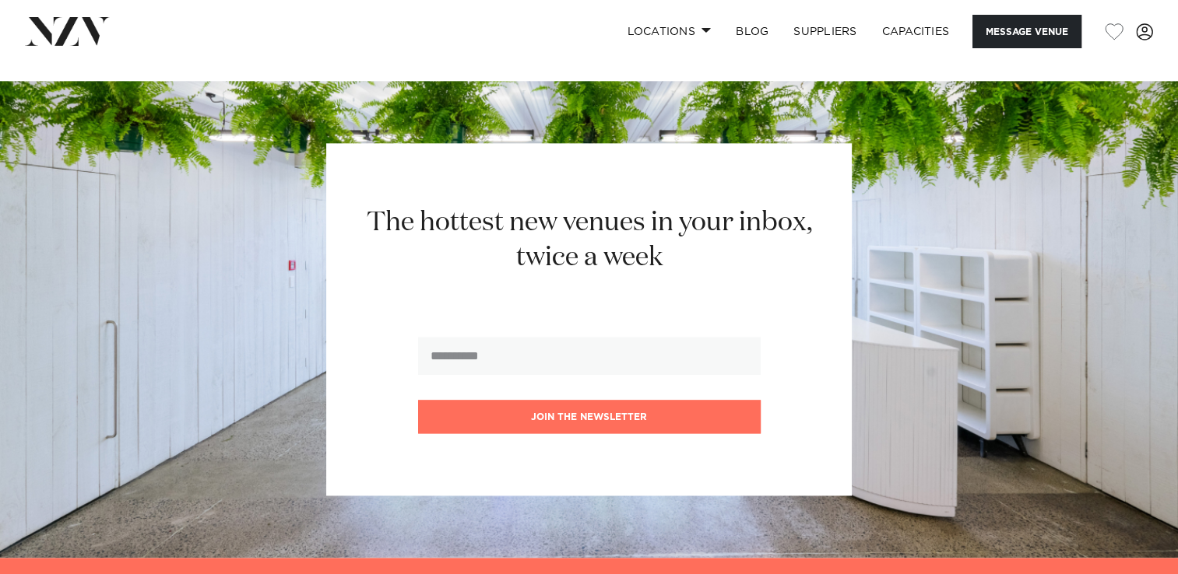
scroll to position [1946, 0]
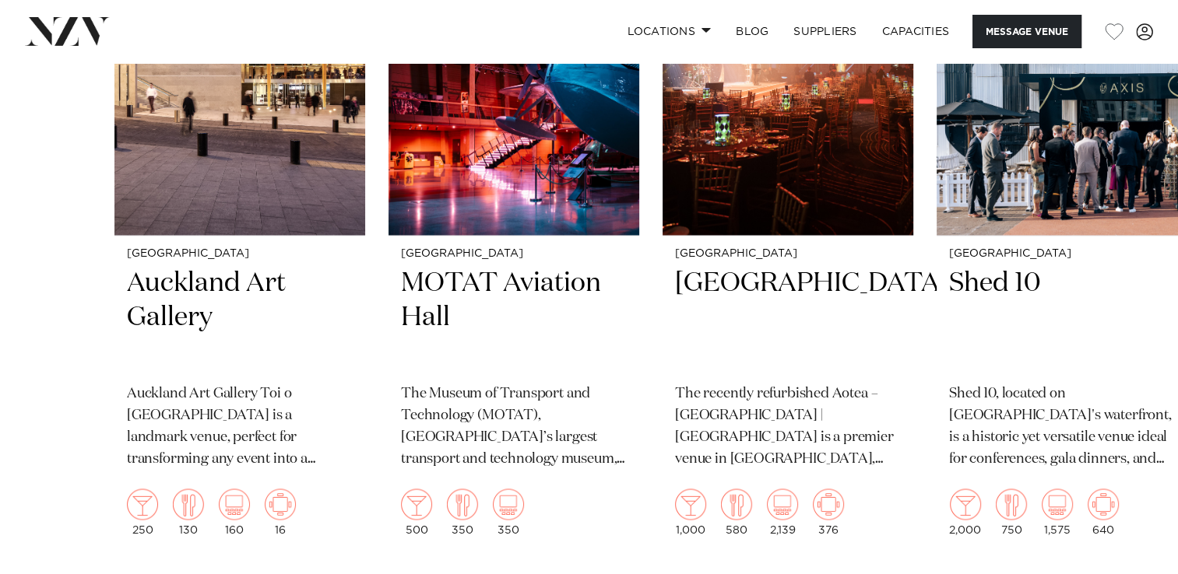
scroll to position [2724, 0]
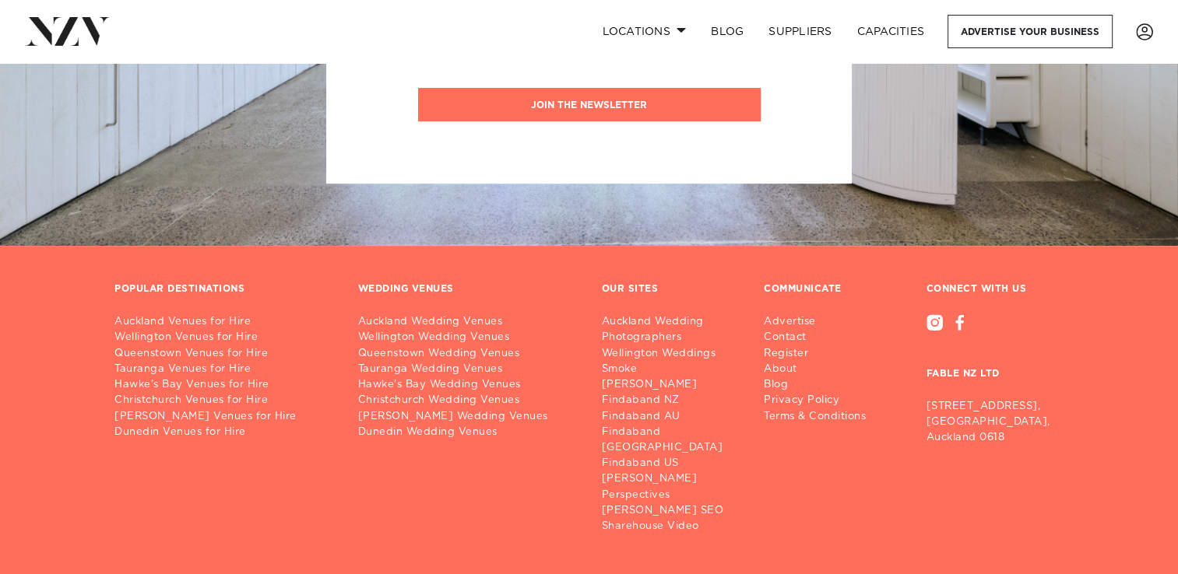
scroll to position [22474, 0]
